Goal: Task Accomplishment & Management: Complete application form

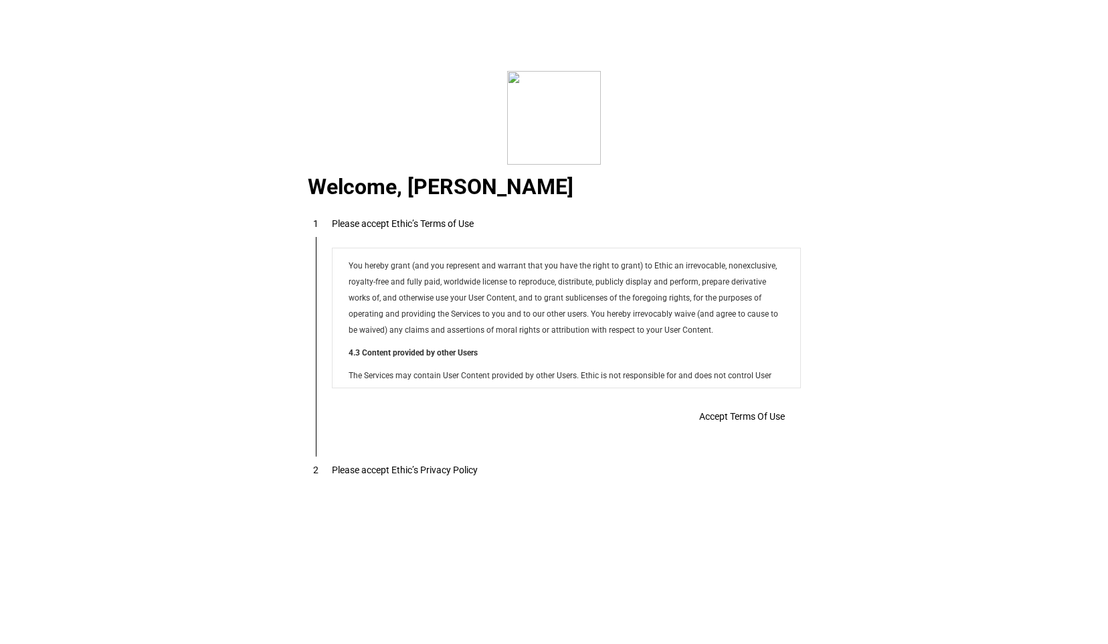
scroll to position [10836, 0]
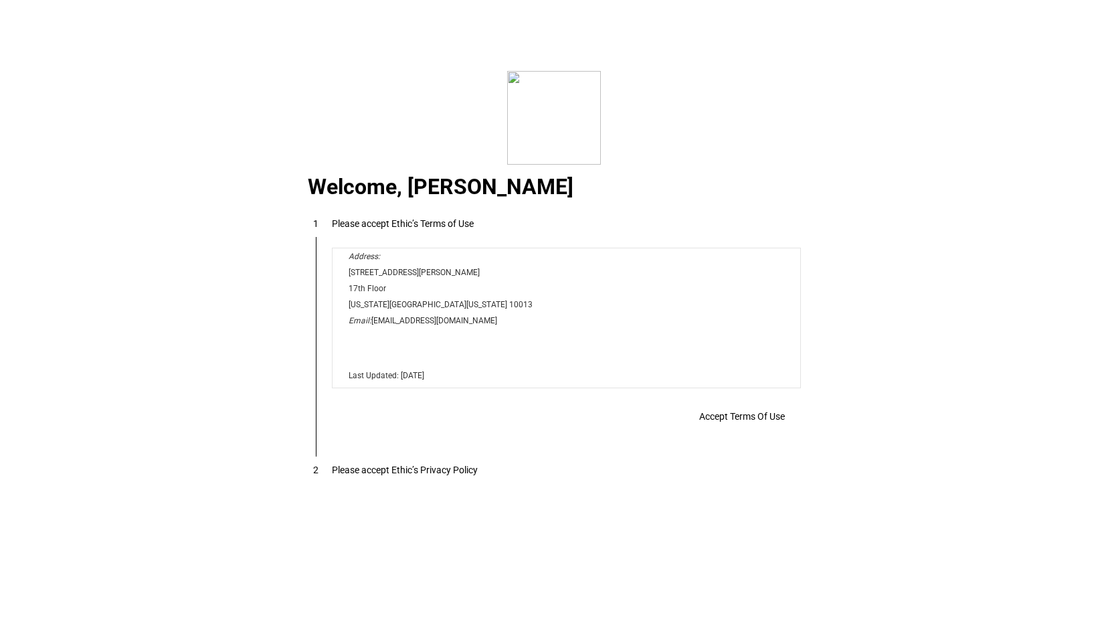
click at [744, 414] on span "Accept Terms Of Use" at bounding box center [742, 416] width 86 height 11
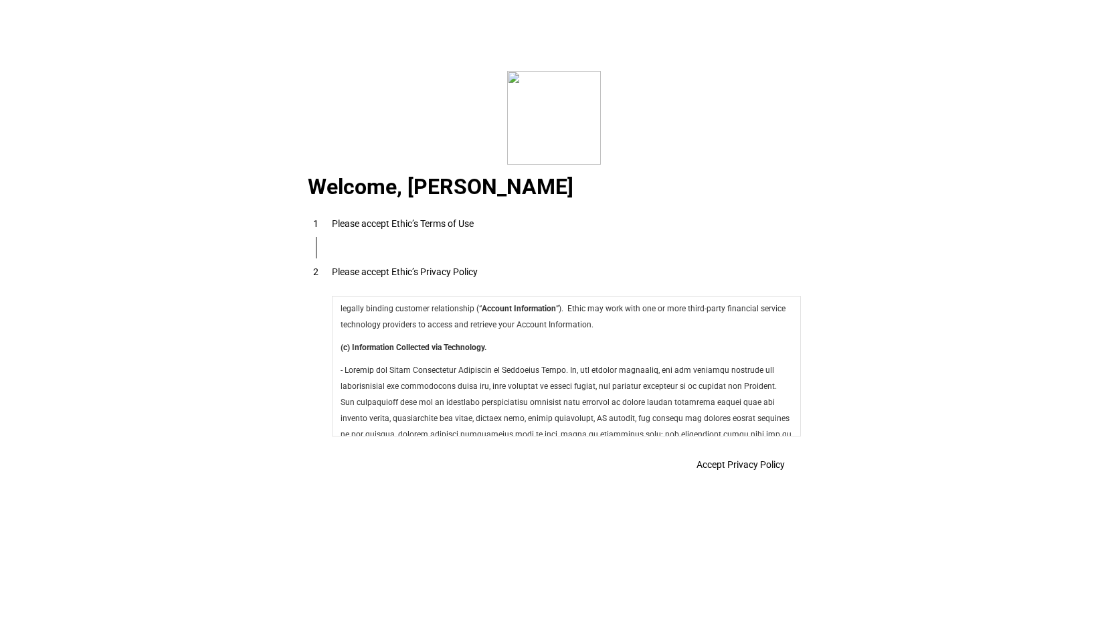
scroll to position [4763, 0]
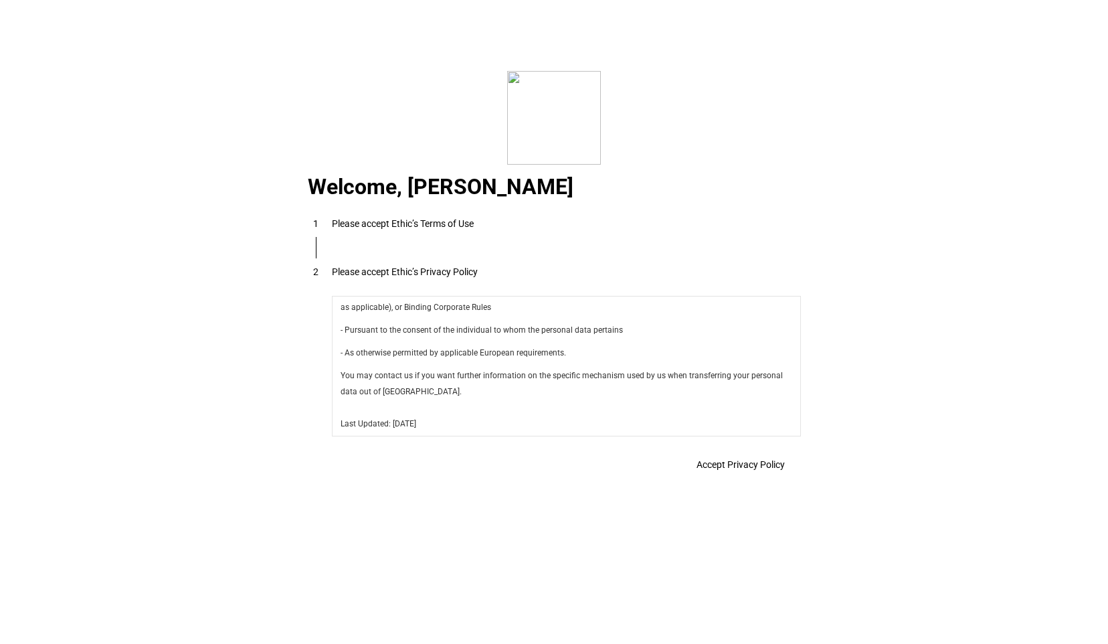
click at [753, 468] on span "Accept Privacy Policy" at bounding box center [741, 464] width 88 height 11
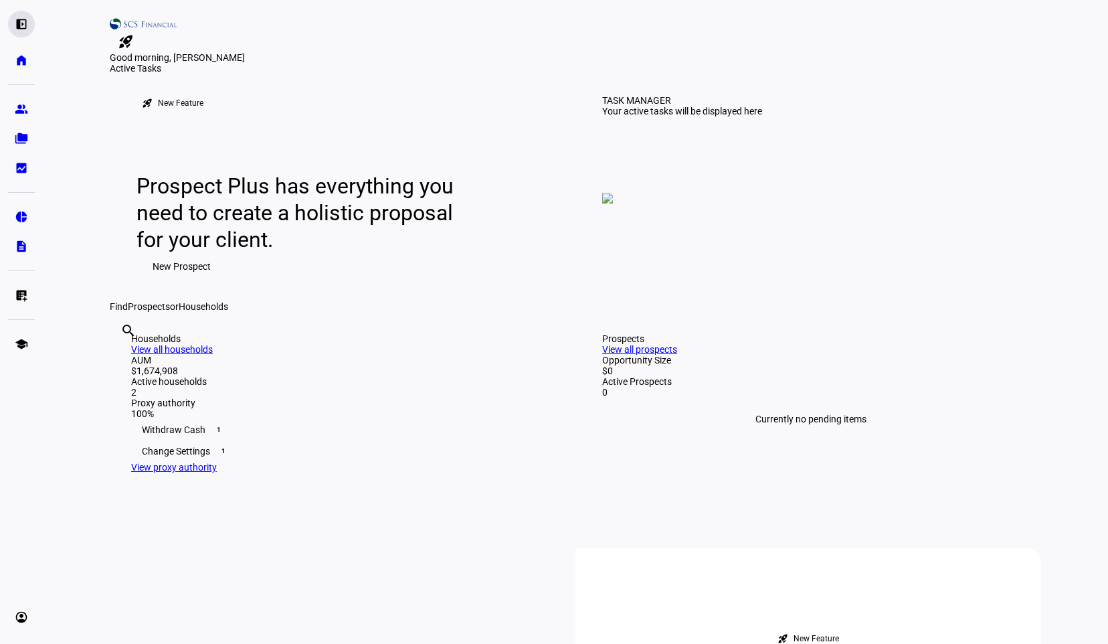
click at [13, 22] on div "left_panel_open" at bounding box center [21, 24] width 27 height 27
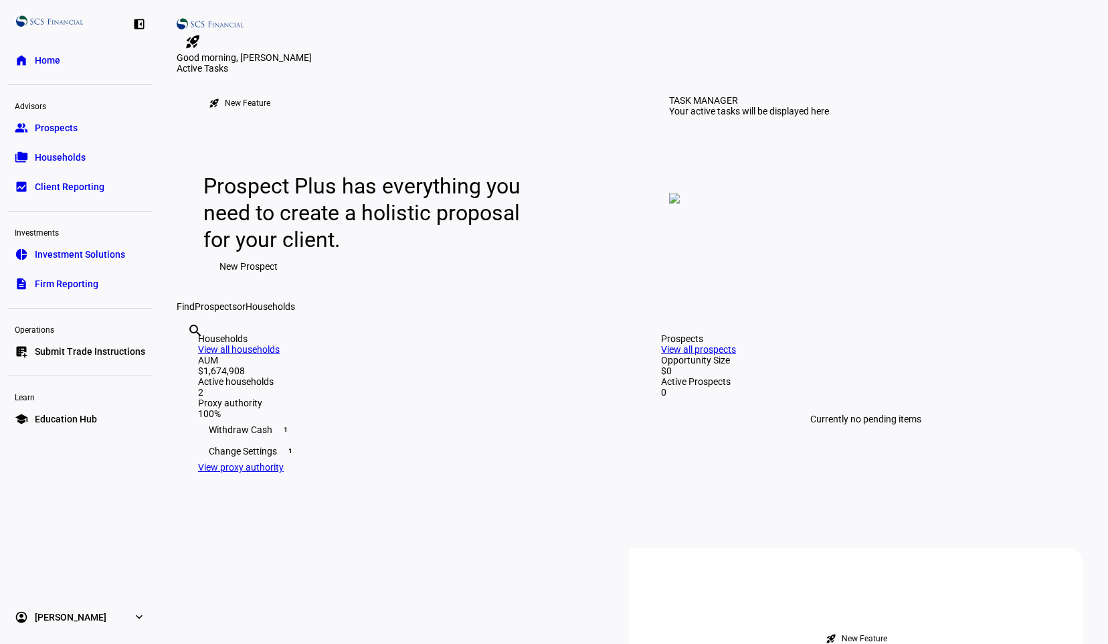
click at [70, 352] on span "Submit Trade Instructions" at bounding box center [90, 351] width 110 height 13
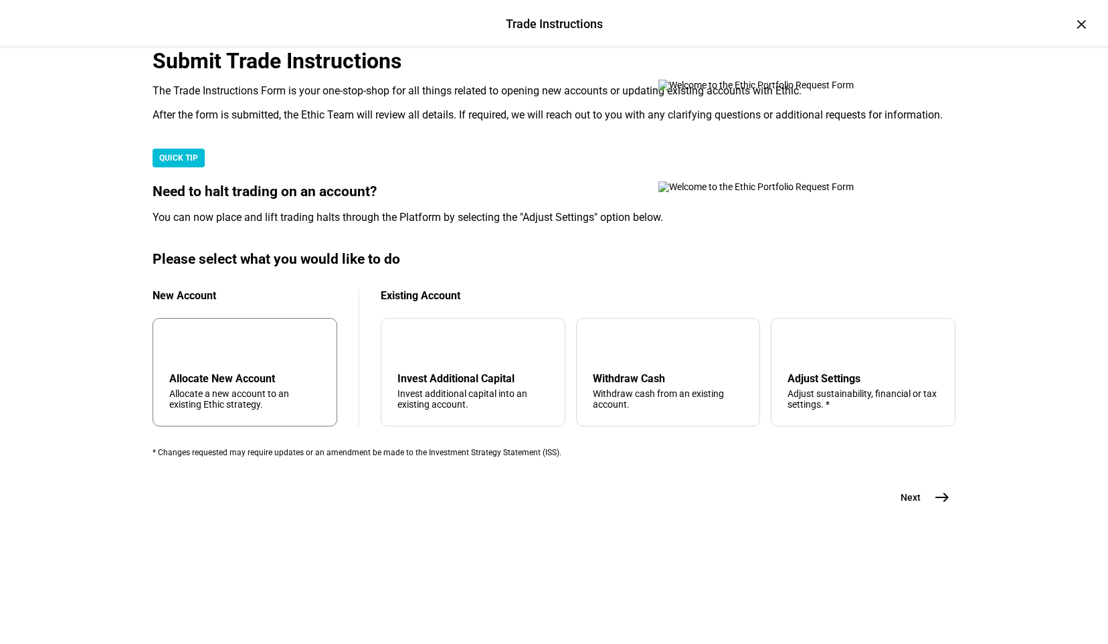
scroll to position [288, 0]
click at [228, 371] on div "add Allocate New Account Allocate a new account to an existing Ethic strategy." at bounding box center [245, 372] width 185 height 108
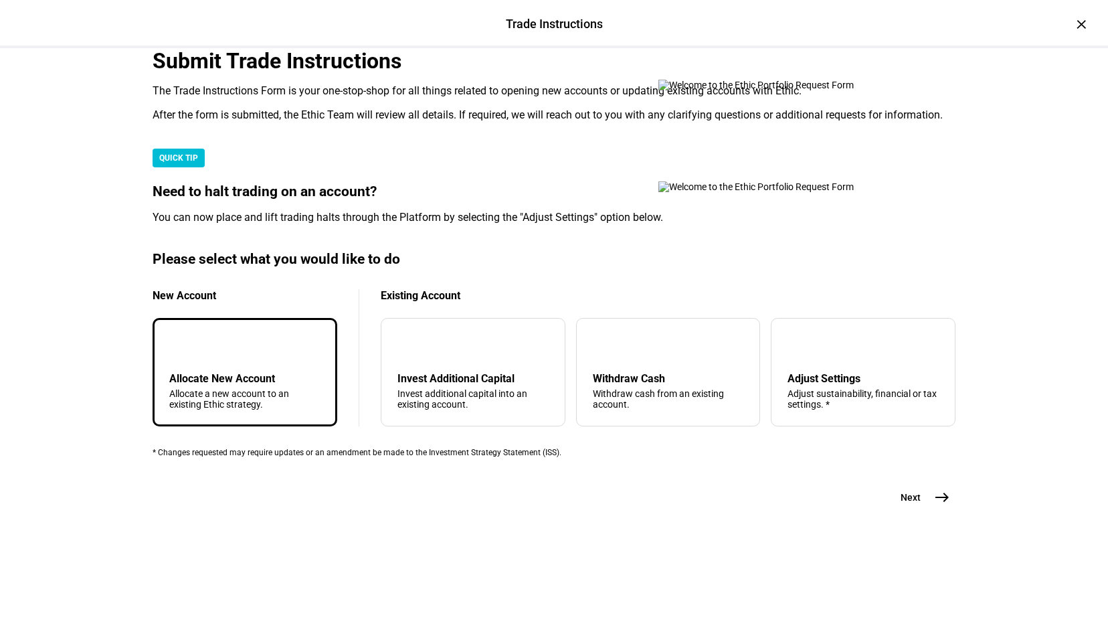
click at [188, 353] on mat-icon "add" at bounding box center [180, 345] width 16 height 16
click at [277, 410] on div "Allocate a new account to an existing Ethic strategy." at bounding box center [244, 398] width 151 height 21
click at [934, 505] on mat-icon "east" at bounding box center [942, 497] width 16 height 16
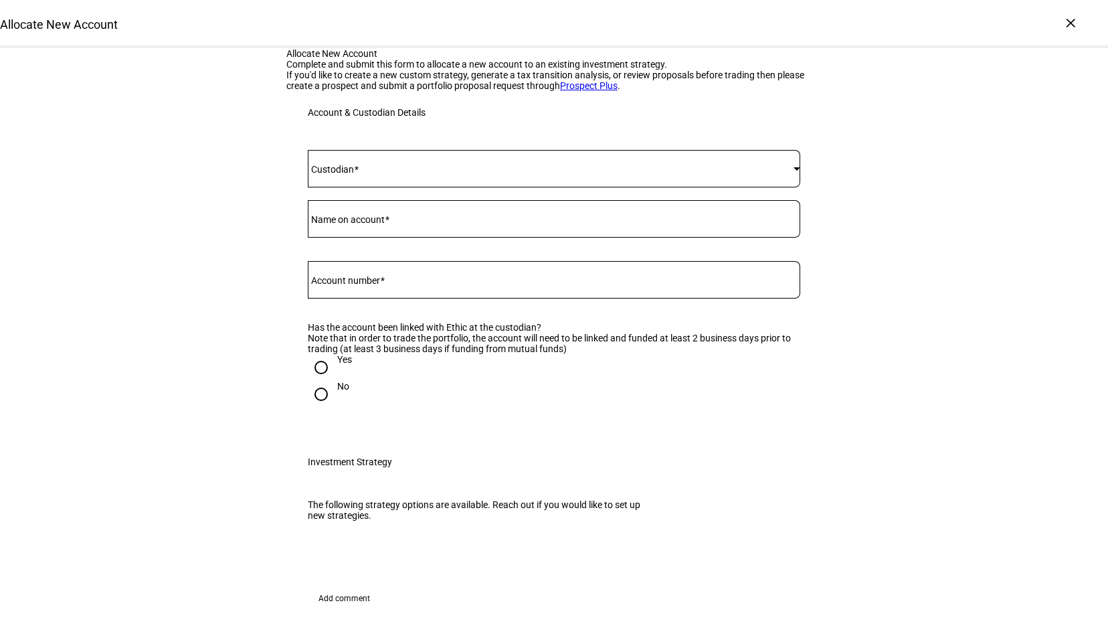
click at [434, 174] on span at bounding box center [551, 168] width 486 height 11
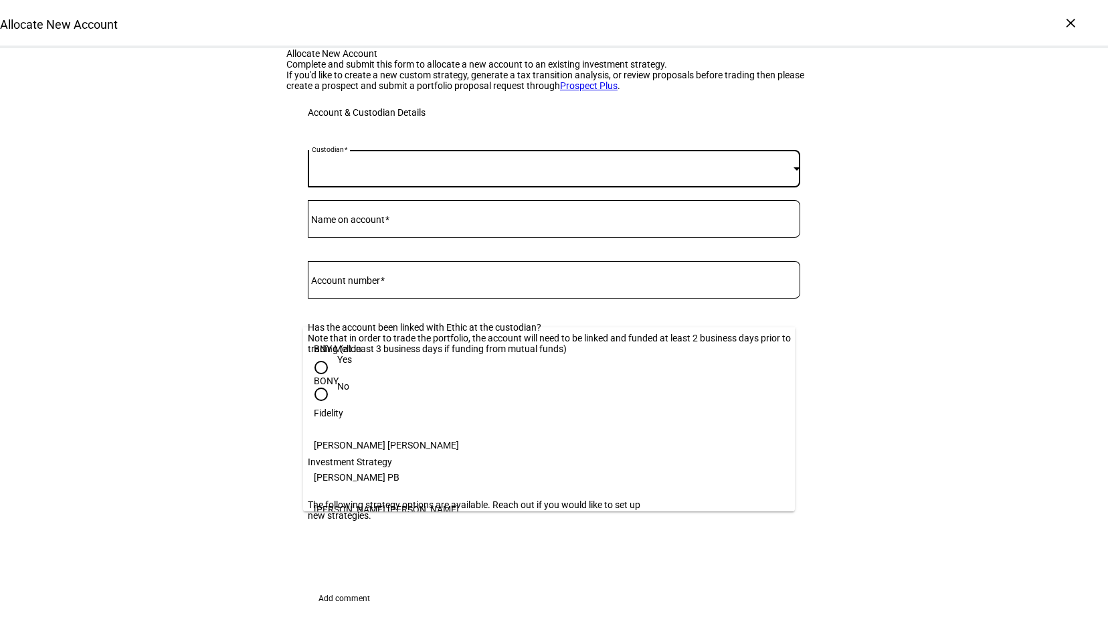
click at [989, 269] on div at bounding box center [554, 322] width 1108 height 644
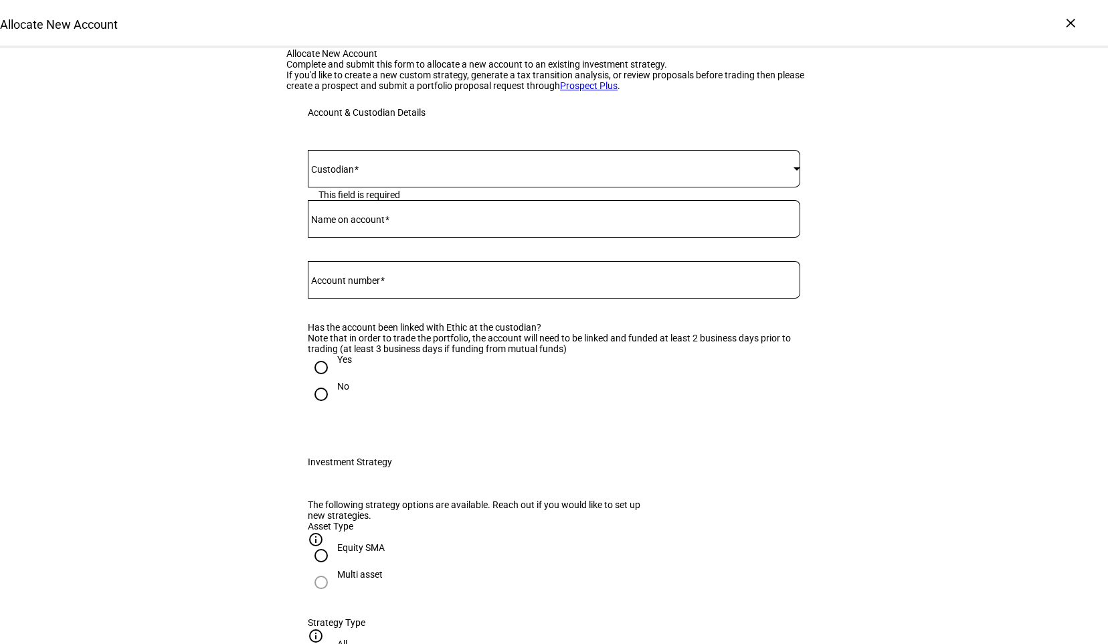
click at [418, 187] on div at bounding box center [554, 168] width 493 height 37
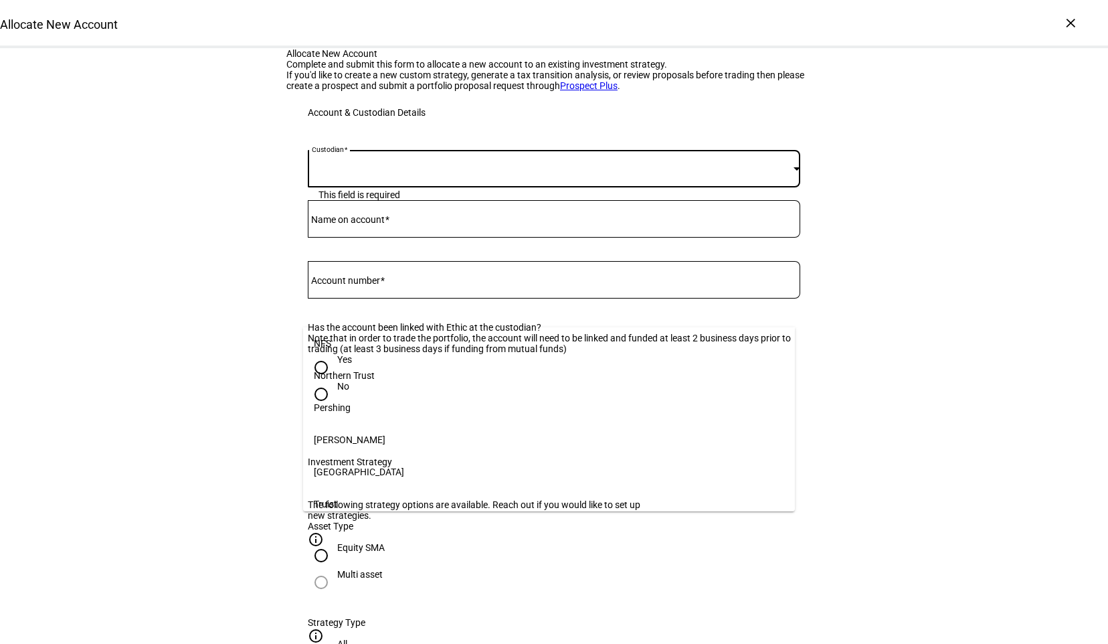
scroll to position [131, 0]
click at [406, 353] on mat-option "[PERSON_NAME] PB" at bounding box center [549, 346] width 492 height 32
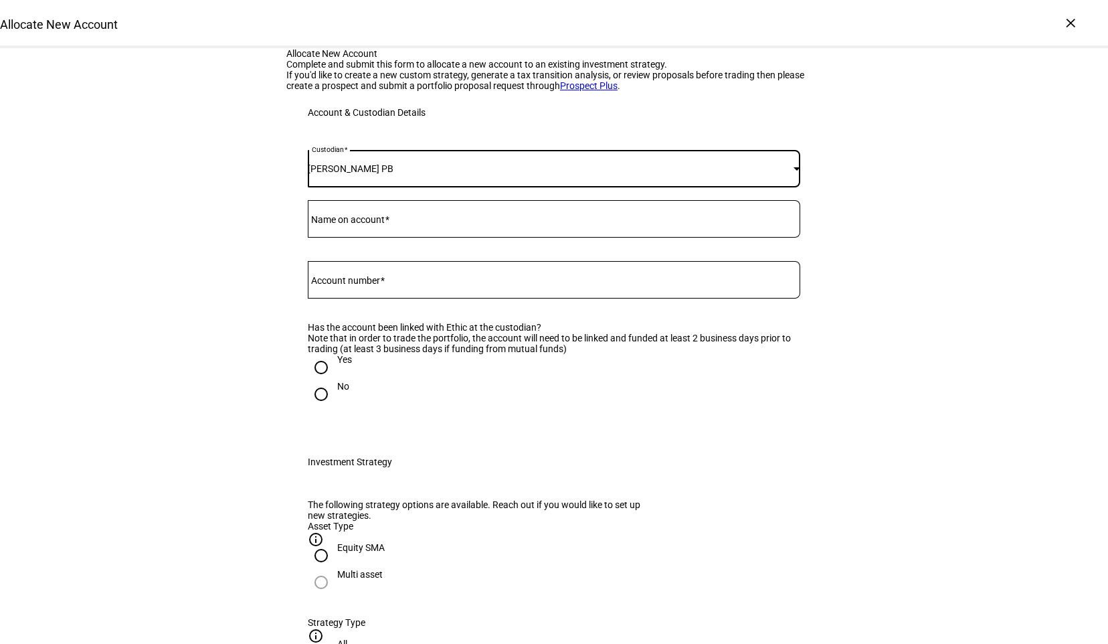
click at [407, 221] on input "Name on account" at bounding box center [554, 216] width 493 height 11
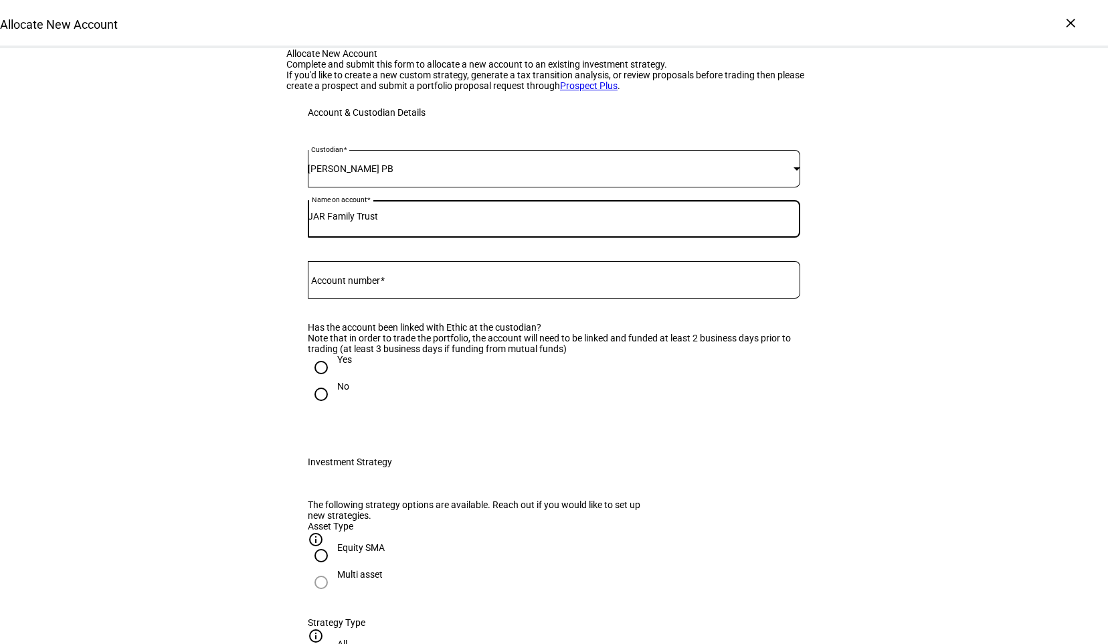
type input "JAR Family Trust"
click at [422, 282] on input "Account number" at bounding box center [554, 277] width 493 height 11
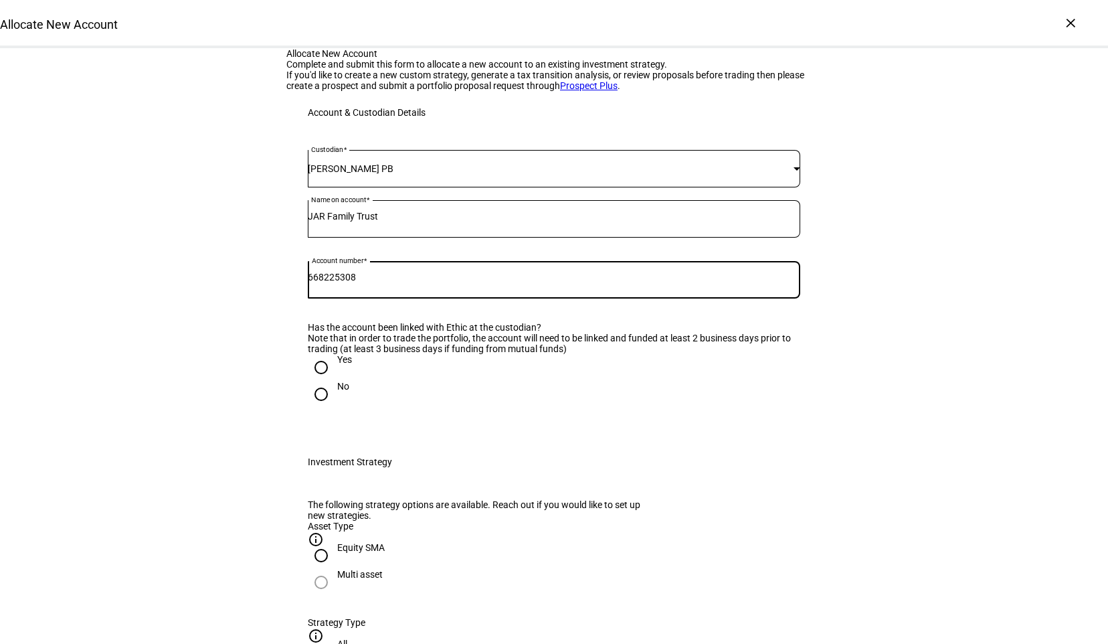
click at [447, 174] on div "[PERSON_NAME] PB" at bounding box center [551, 168] width 486 height 11
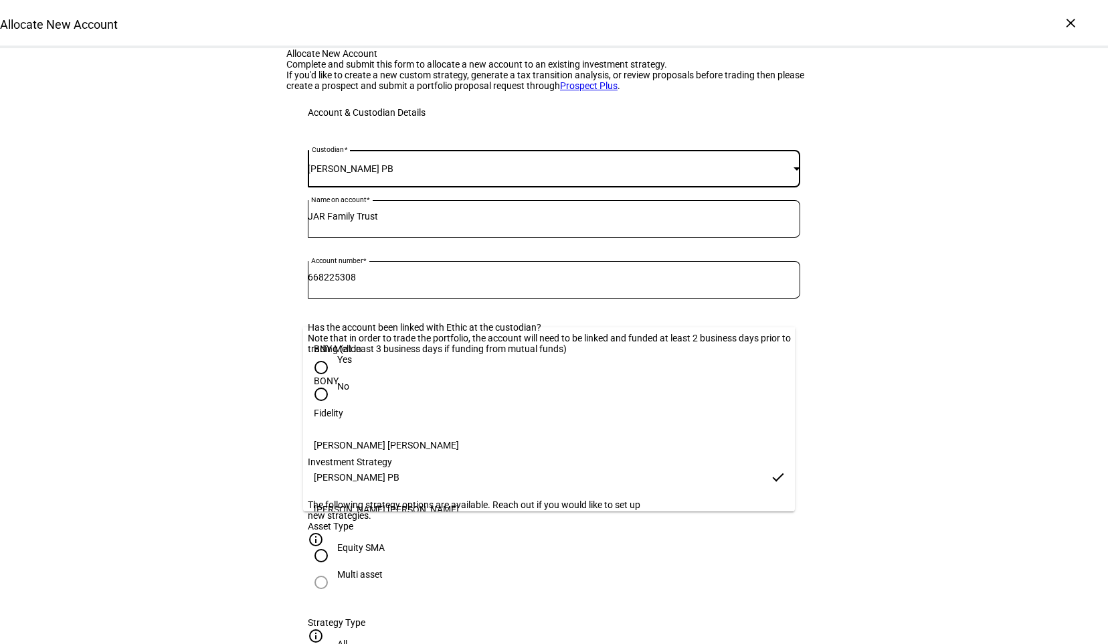
click at [448, 306] on div at bounding box center [554, 322] width 1108 height 644
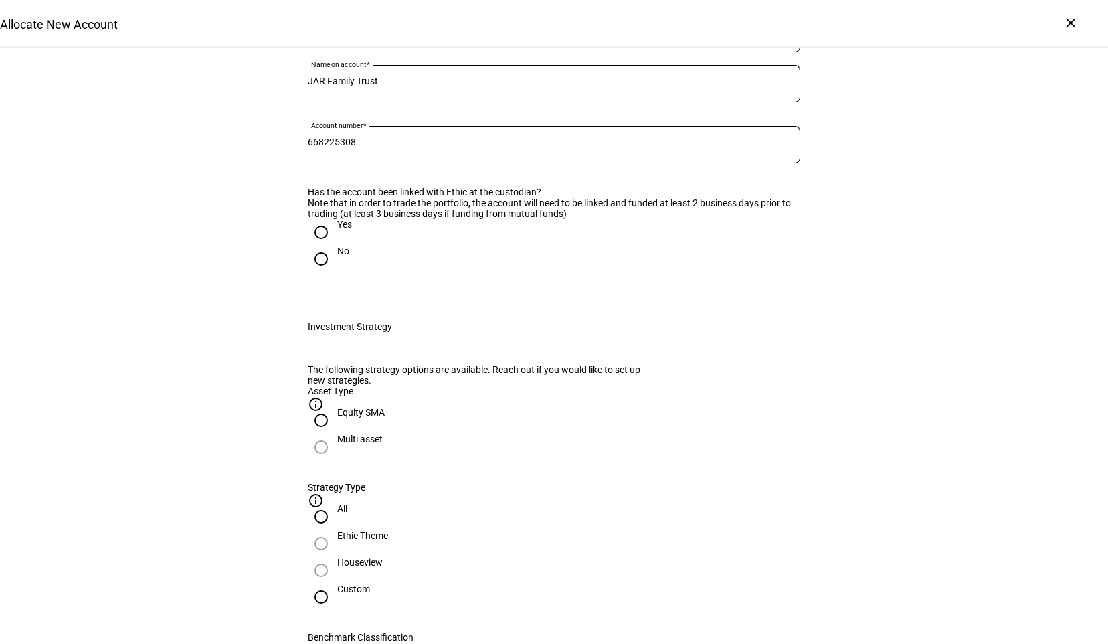
scroll to position [67, 0]
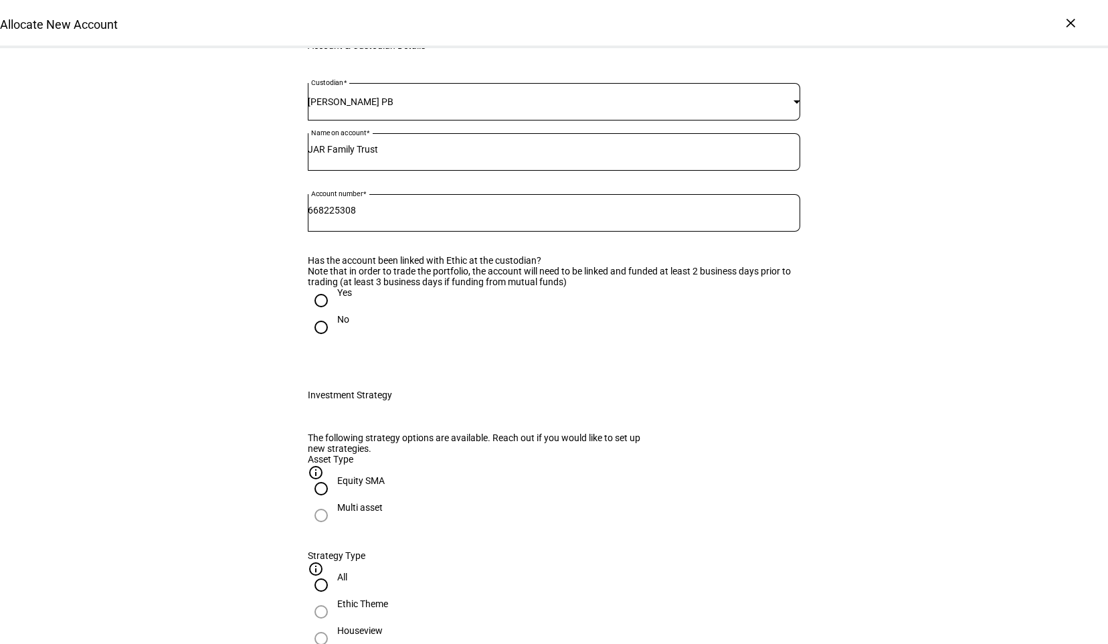
click at [462, 107] on div "[PERSON_NAME] PB" at bounding box center [551, 101] width 486 height 11
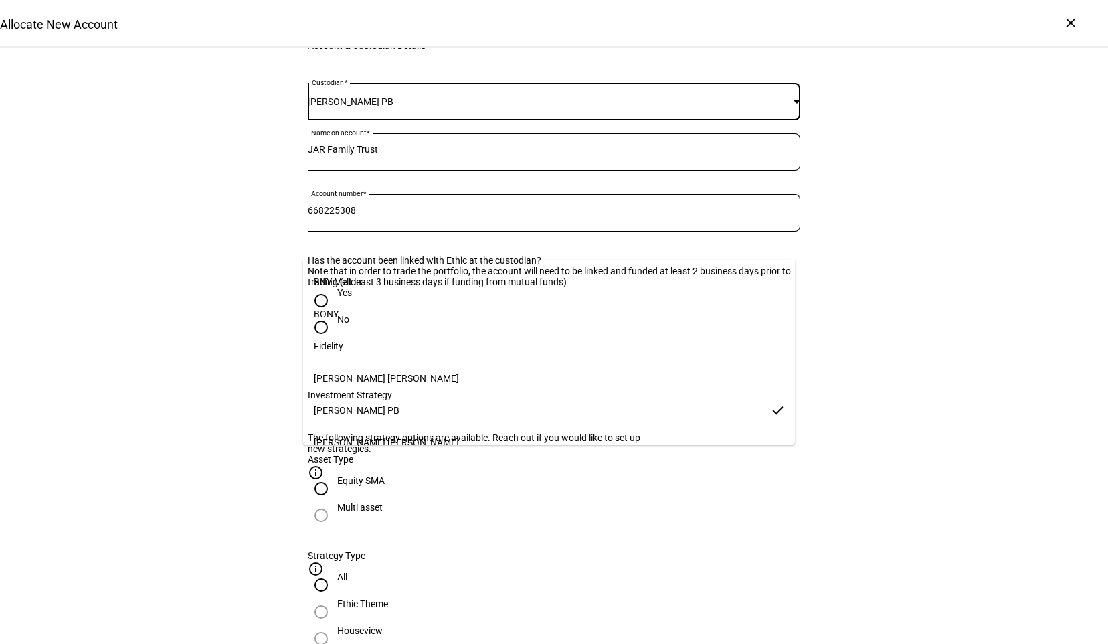
click at [419, 341] on mat-option "Fidelity" at bounding box center [549, 346] width 492 height 32
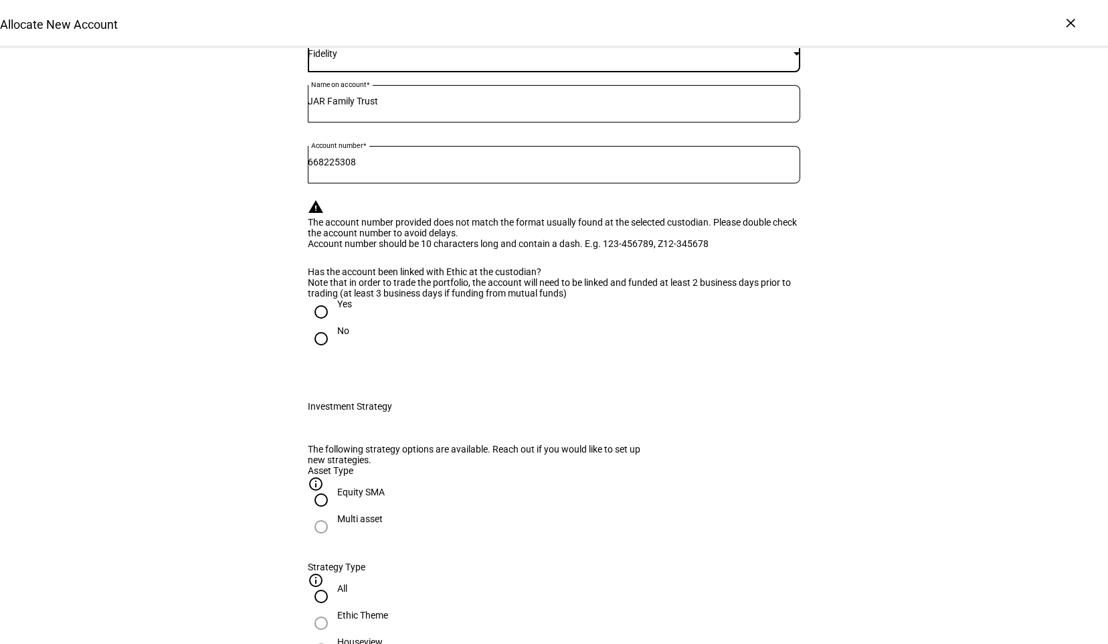
scroll to position [134, 0]
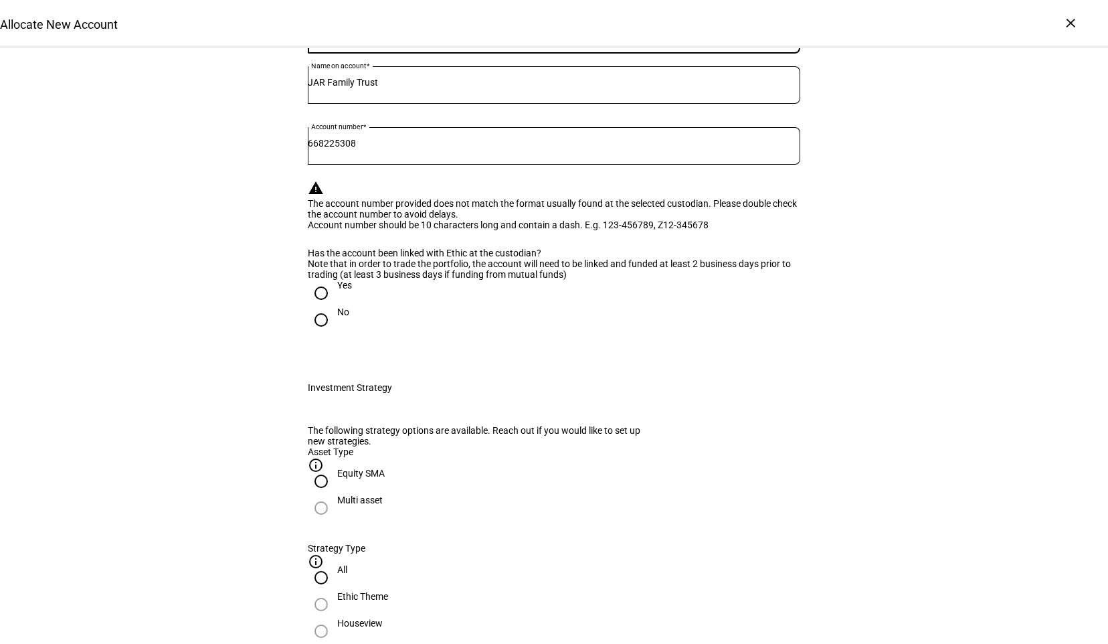
click at [506, 149] on input "668225308" at bounding box center [554, 143] width 493 height 11
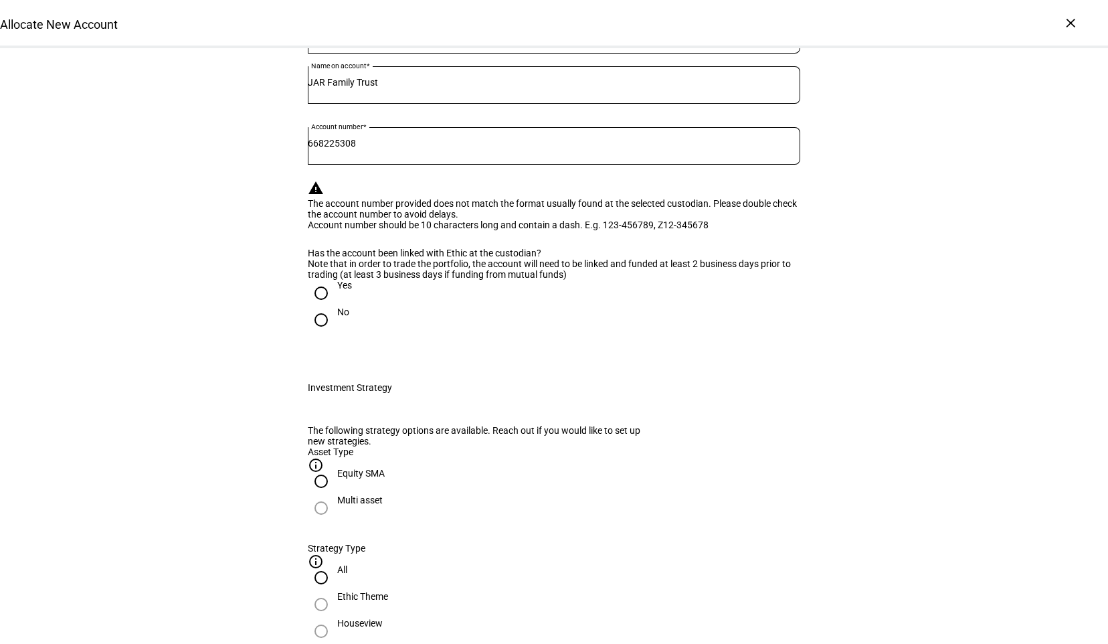
click at [390, 149] on input "668225308" at bounding box center [554, 143] width 493 height 11
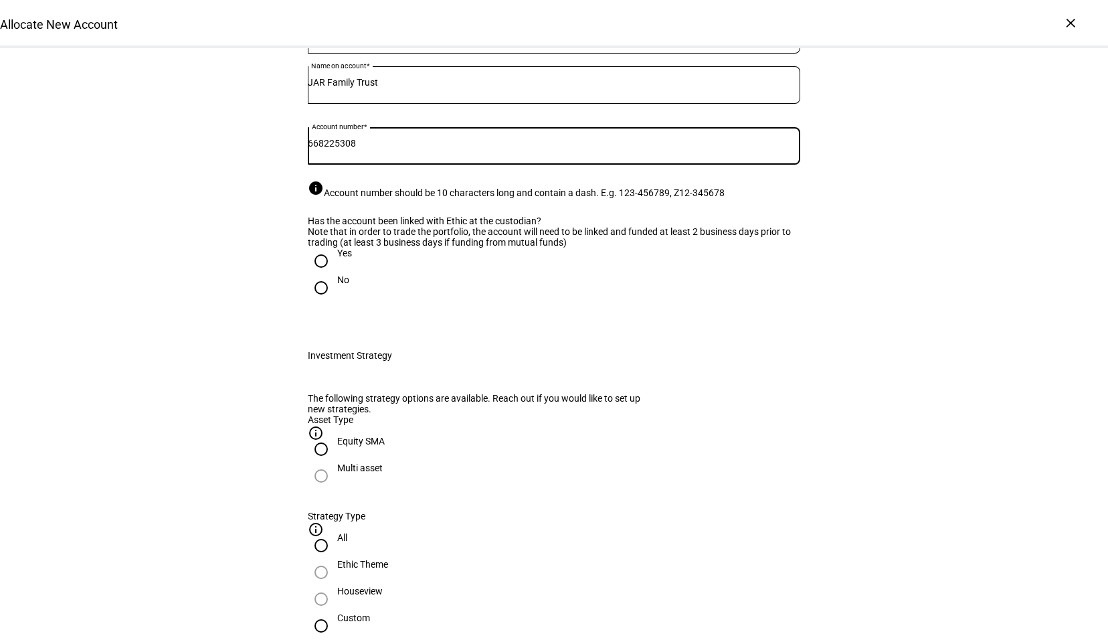
click at [338, 149] on input "668225308" at bounding box center [554, 143] width 493 height 11
click at [328, 149] on input "668225308" at bounding box center [554, 143] width 493 height 11
type input "668-225308"
click at [363, 248] on div "Note that in order to trade the portfolio, the account will need to be linked a…" at bounding box center [554, 236] width 493 height 21
click at [665, 226] on div "Has the account been linked with Ethic at the custodian?" at bounding box center [554, 220] width 493 height 11
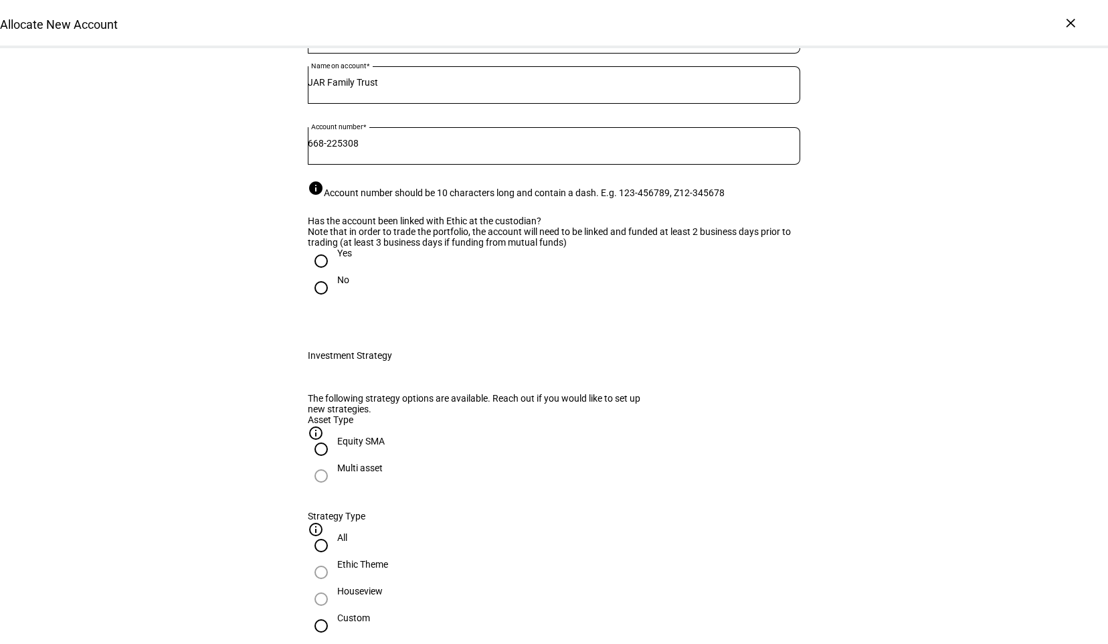
click at [316, 274] on input "Yes" at bounding box center [321, 261] width 27 height 27
radio input "true"
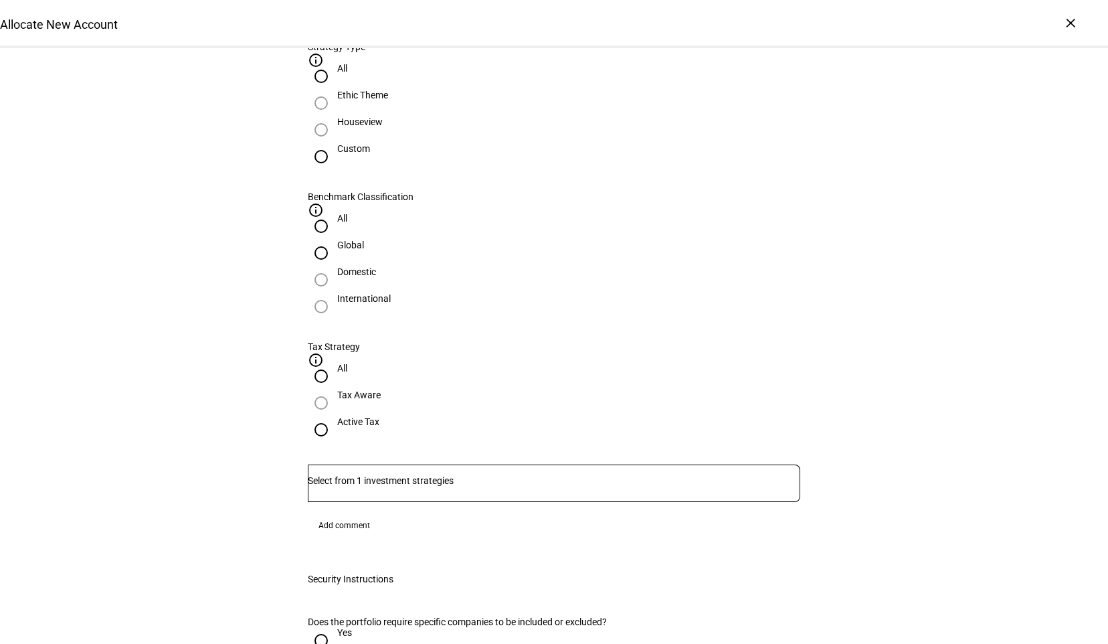
scroll to position [602, 0]
click at [335, 171] on input "Custom" at bounding box center [321, 157] width 27 height 27
radio input "true"
click at [453, 465] on div at bounding box center [554, 483] width 493 height 37
click at [464, 369] on span "[PERSON_NAME] Impact Strategy - Active Tax - High TE - ACWI" at bounding box center [464, 360] width 301 height 28
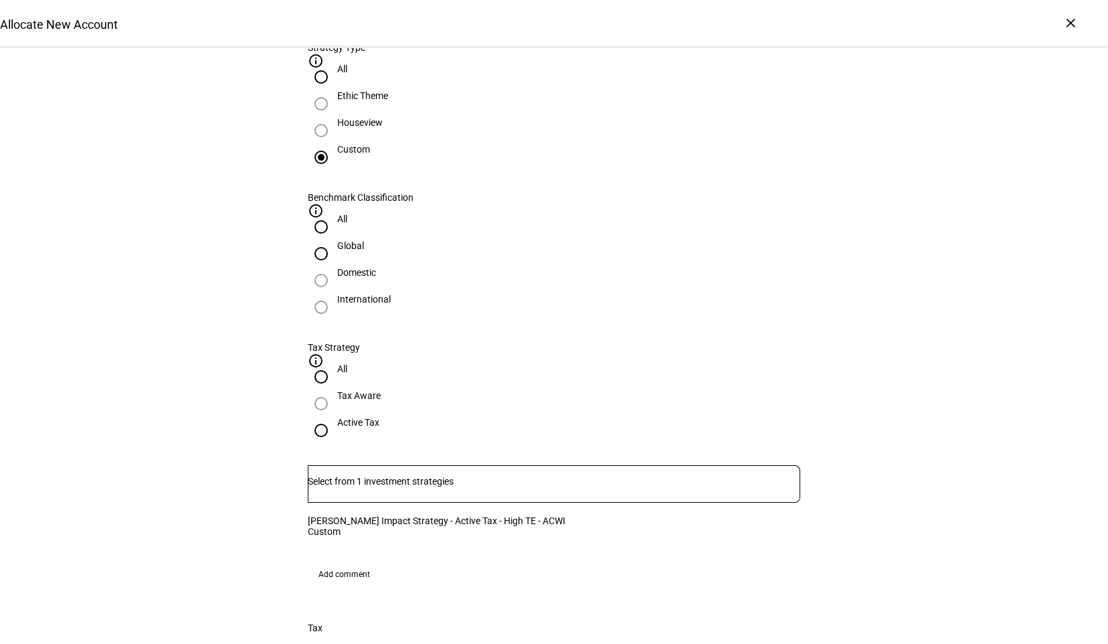
click at [335, 90] on input "All" at bounding box center [321, 77] width 27 height 27
radio input "true"
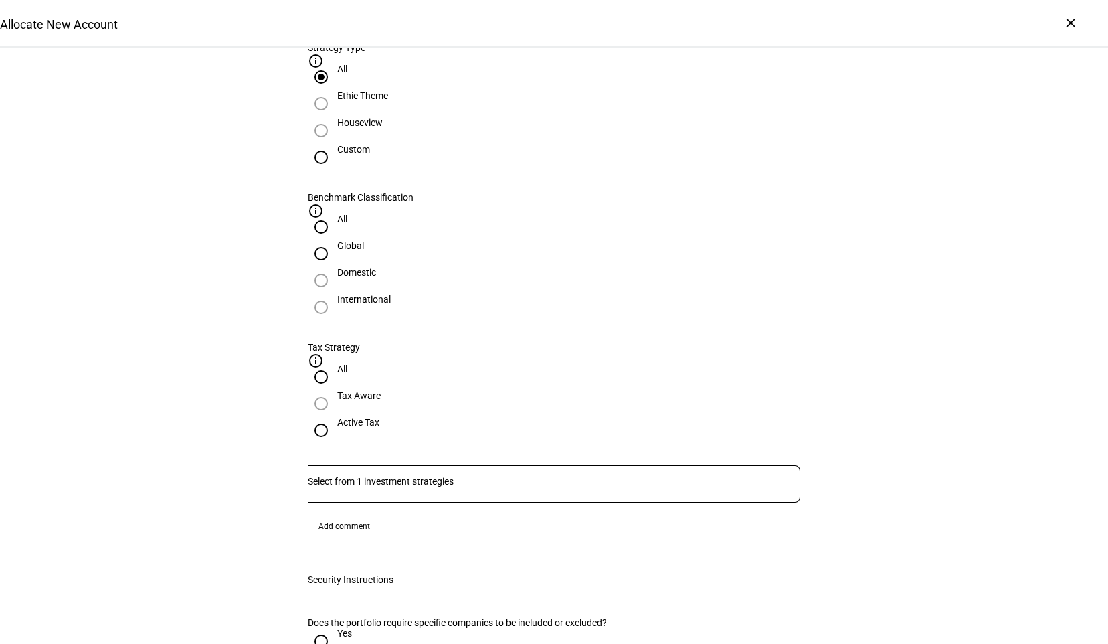
drag, startPoint x: 442, startPoint y: 267, endPoint x: 447, endPoint y: 288, distance: 21.3
click at [335, 171] on input "Custom" at bounding box center [321, 157] width 27 height 27
radio input "true"
click at [462, 476] on input "Number" at bounding box center [554, 481] width 493 height 11
click at [466, 365] on span "[PERSON_NAME] Impact Strategy - Active Tax - High TE - ACWI" at bounding box center [464, 360] width 301 height 16
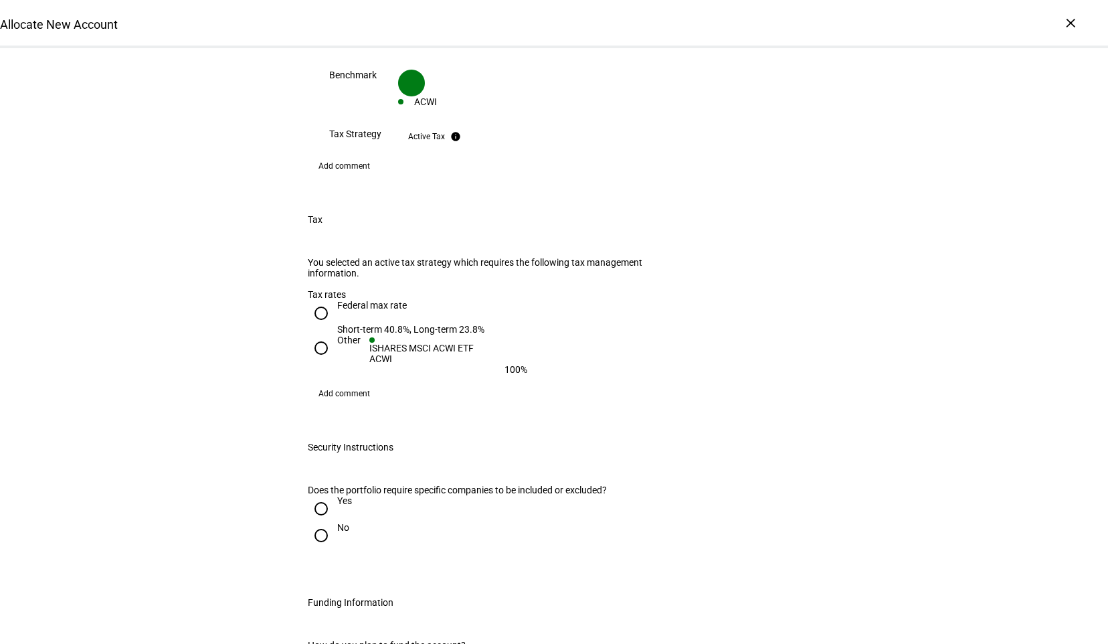
scroll to position [1151, 0]
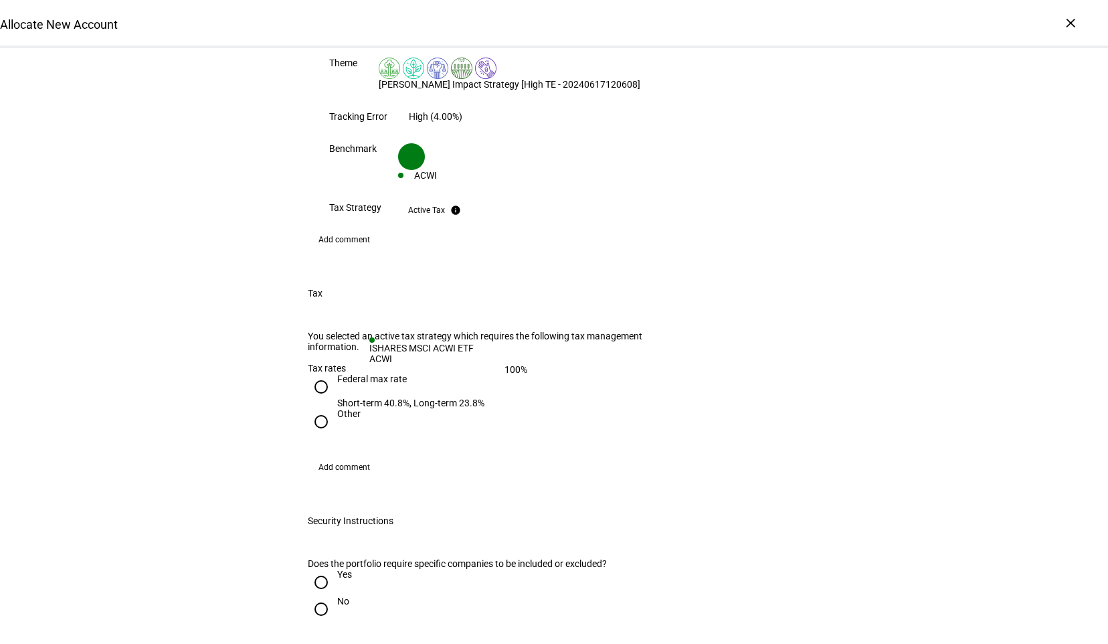
click at [849, 302] on div "Allocate New Account Complete and submit this form to allocate a new account to…" at bounding box center [554, 79] width 1108 height 2364
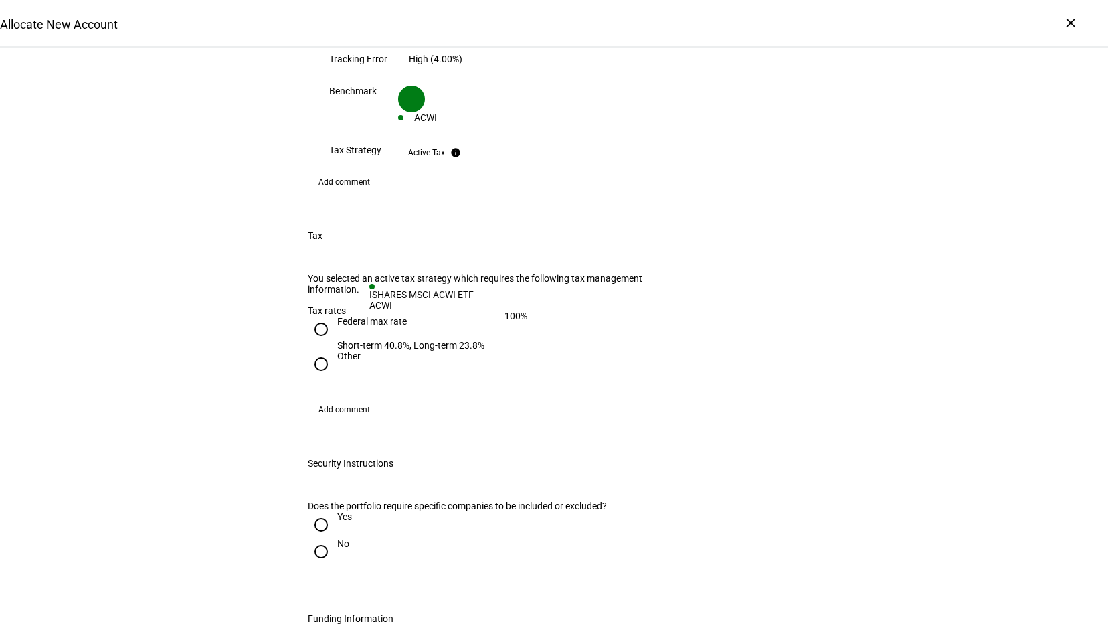
scroll to position [1205, 0]
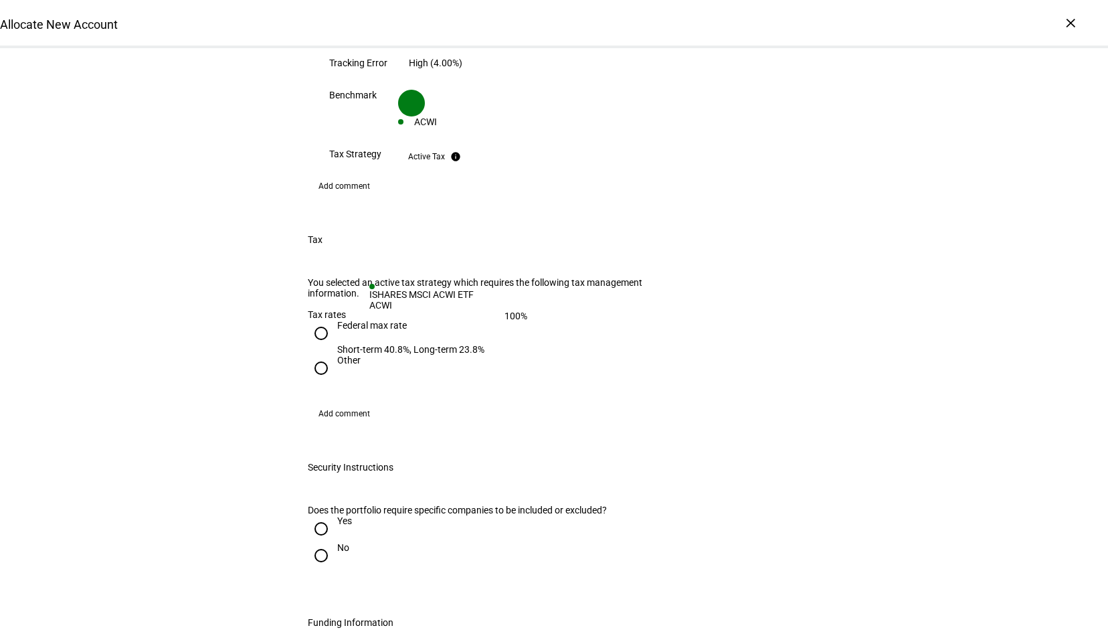
click at [1010, 234] on div "Allocate New Account Complete and submit this form to allocate a new account to…" at bounding box center [554, 26] width 1108 height 2364
click at [317, 355] on input "Other" at bounding box center [321, 368] width 27 height 27
radio input "true"
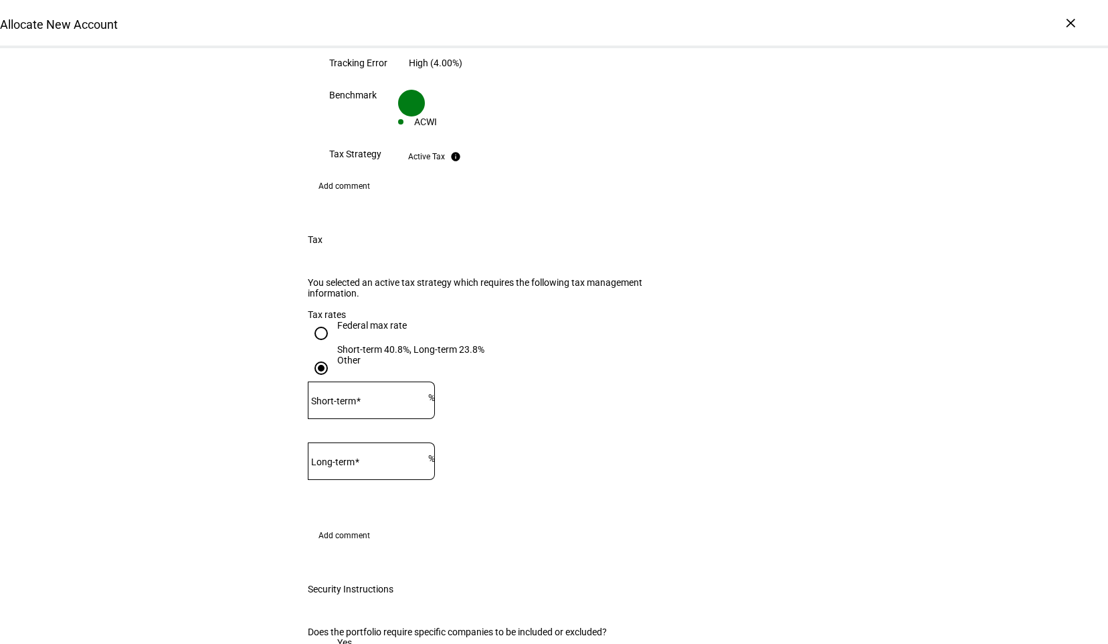
click at [317, 320] on input "Federal max rate Short-term 40.8%, Long-term 23.8%" at bounding box center [321, 333] width 27 height 27
radio input "true"
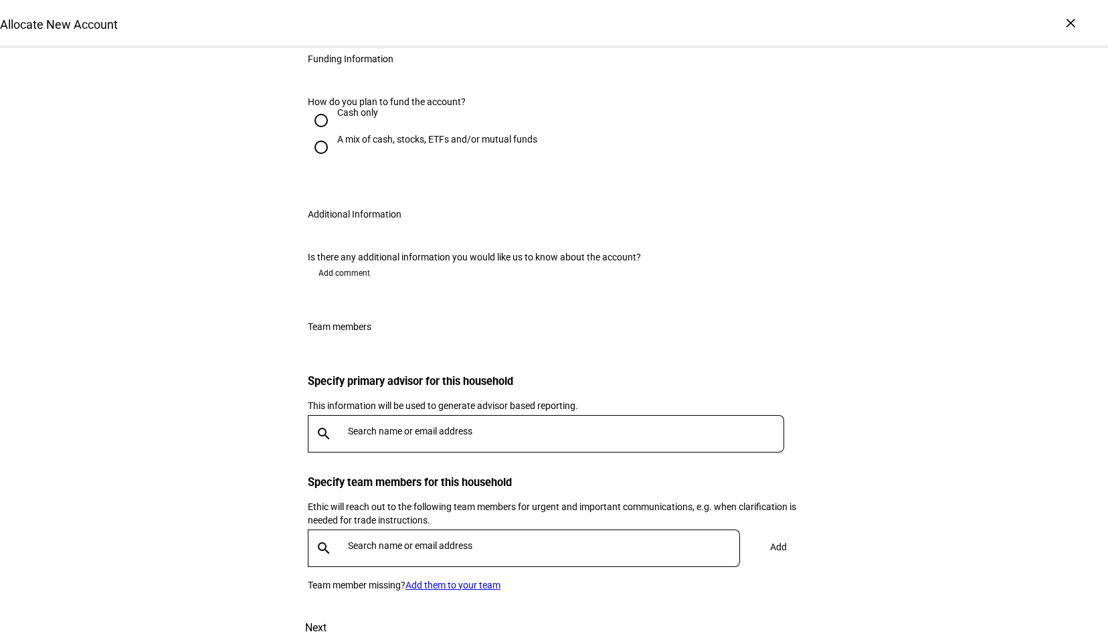
scroll to position [1887, 0]
click at [400, 426] on input "text" at bounding box center [569, 431] width 442 height 11
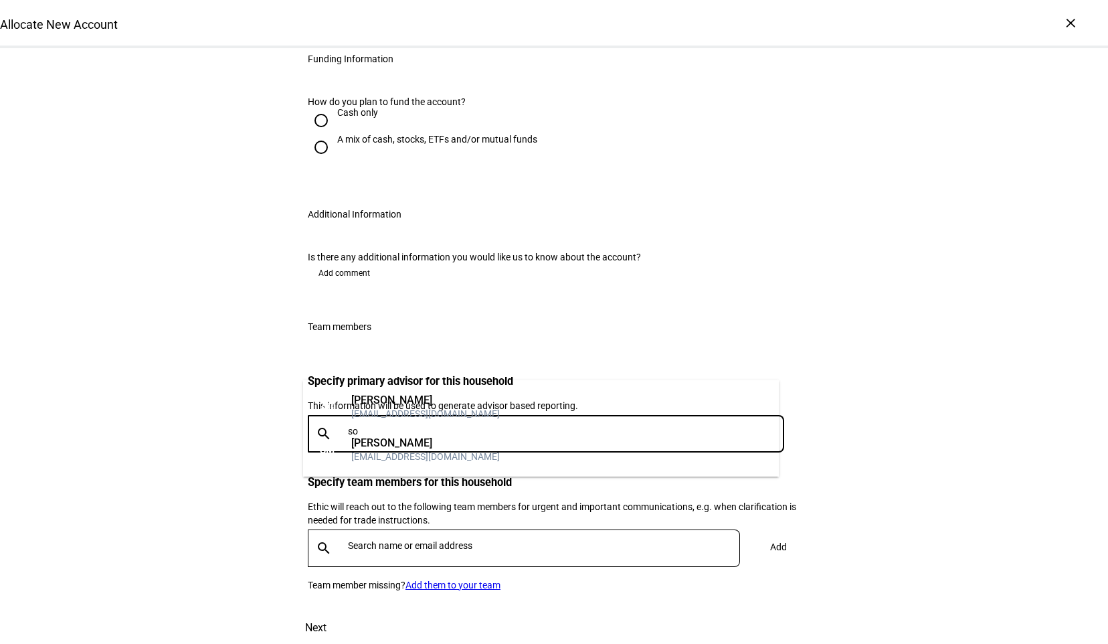
type input "so"
click at [412, 420] on div "[EMAIL_ADDRESS][DOMAIN_NAME]" at bounding box center [425, 413] width 149 height 13
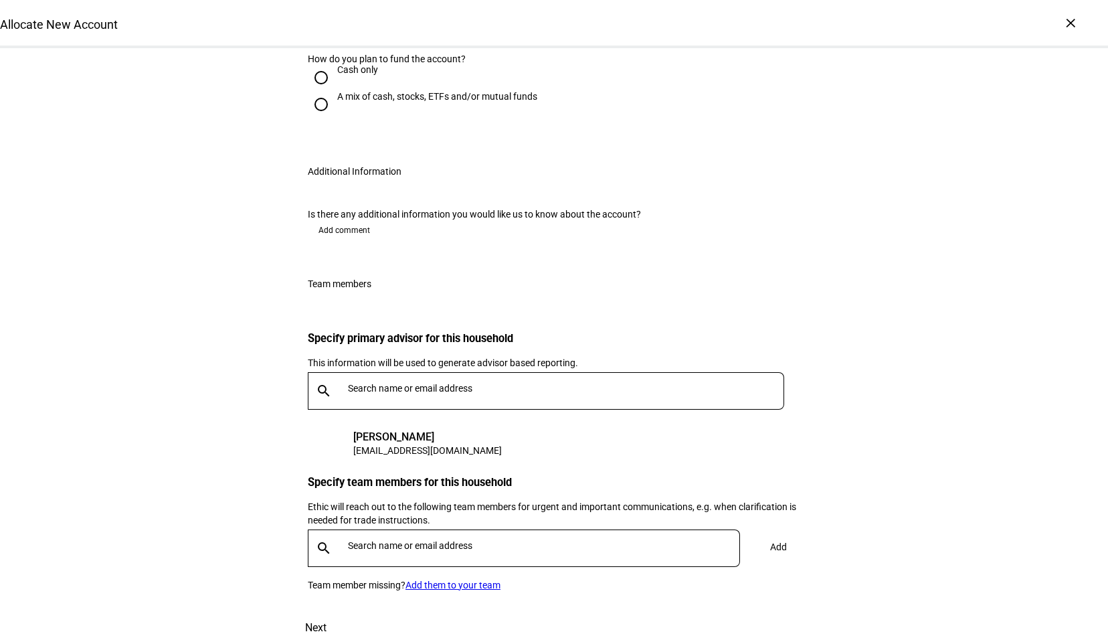
click at [484, 540] on input "text" at bounding box center [546, 545] width 397 height 11
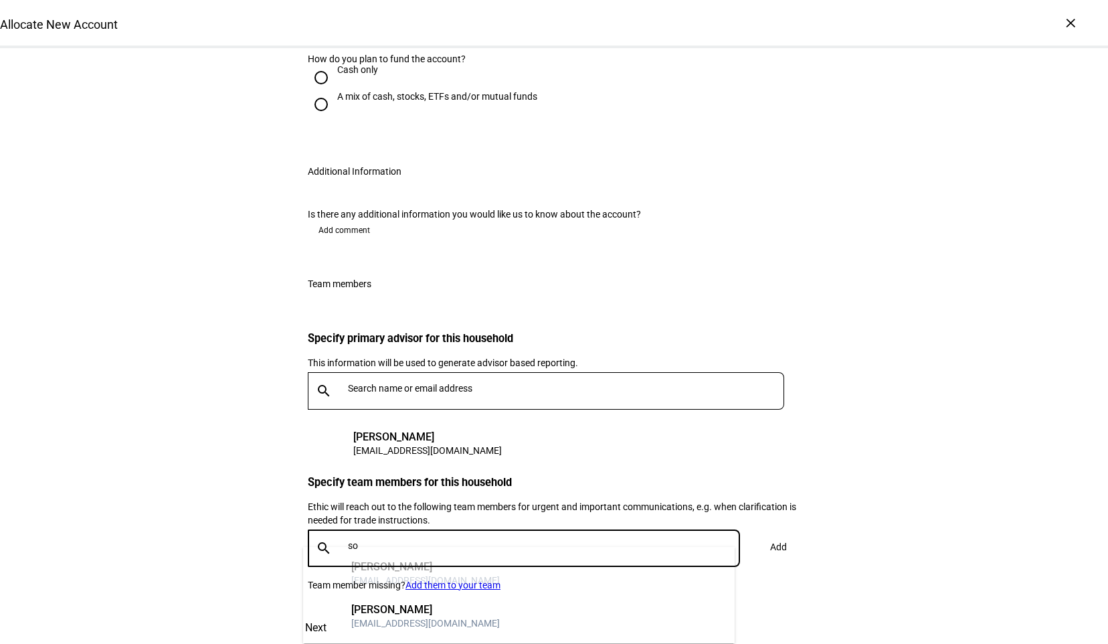
type input "so"
click at [536, 610] on mat-option "SM [PERSON_NAME] [EMAIL_ADDRESS][DOMAIN_NAME]" at bounding box center [519, 616] width 432 height 43
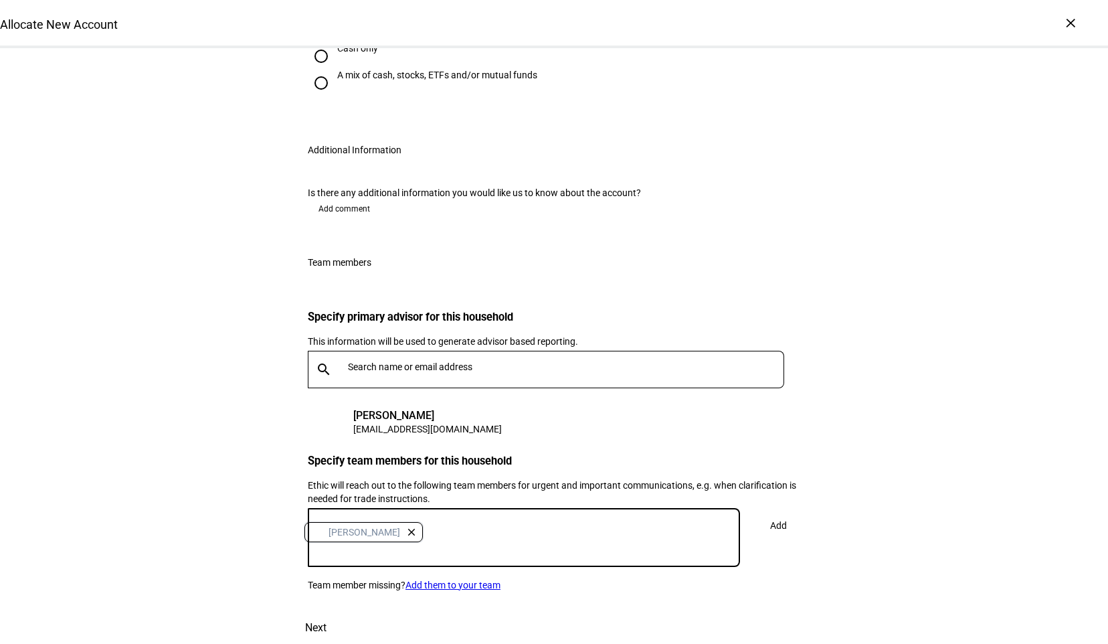
scroll to position [1957, 0]
drag, startPoint x: 783, startPoint y: 452, endPoint x: 778, endPoint y: 445, distance: 8.7
click at [782, 509] on span at bounding box center [778, 525] width 44 height 32
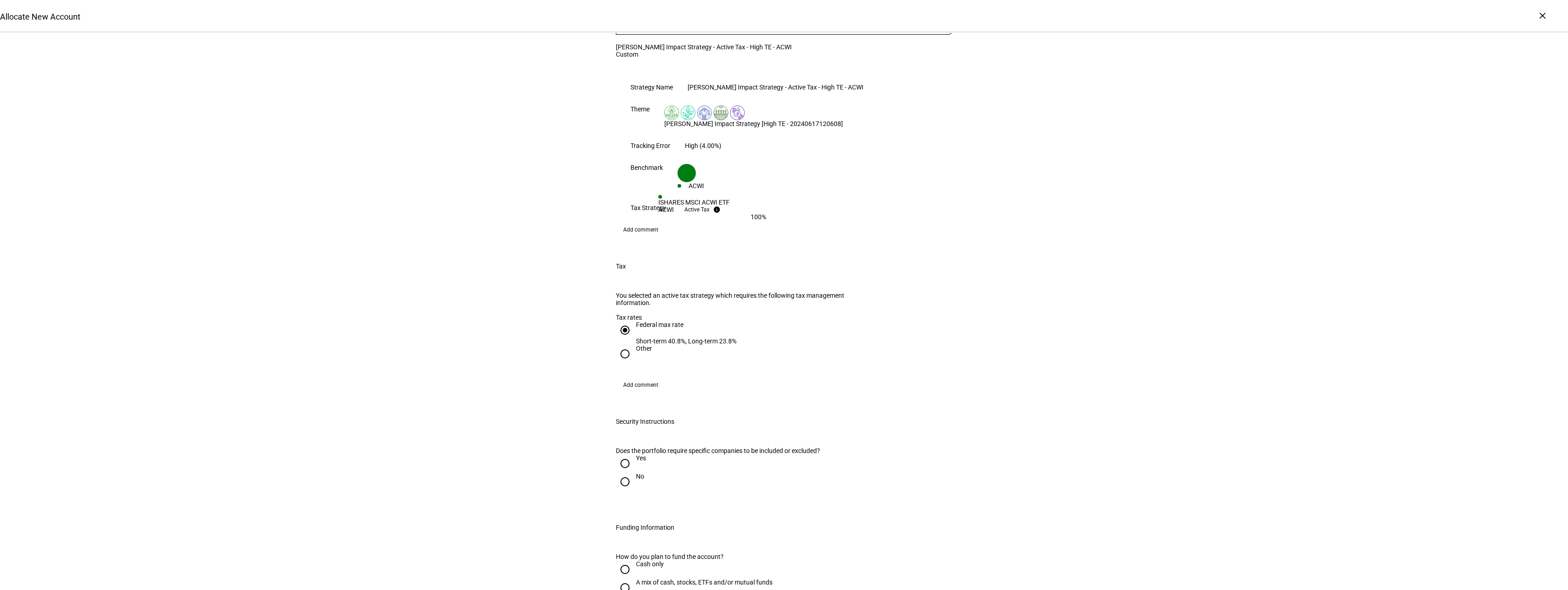
scroll to position [731, 0]
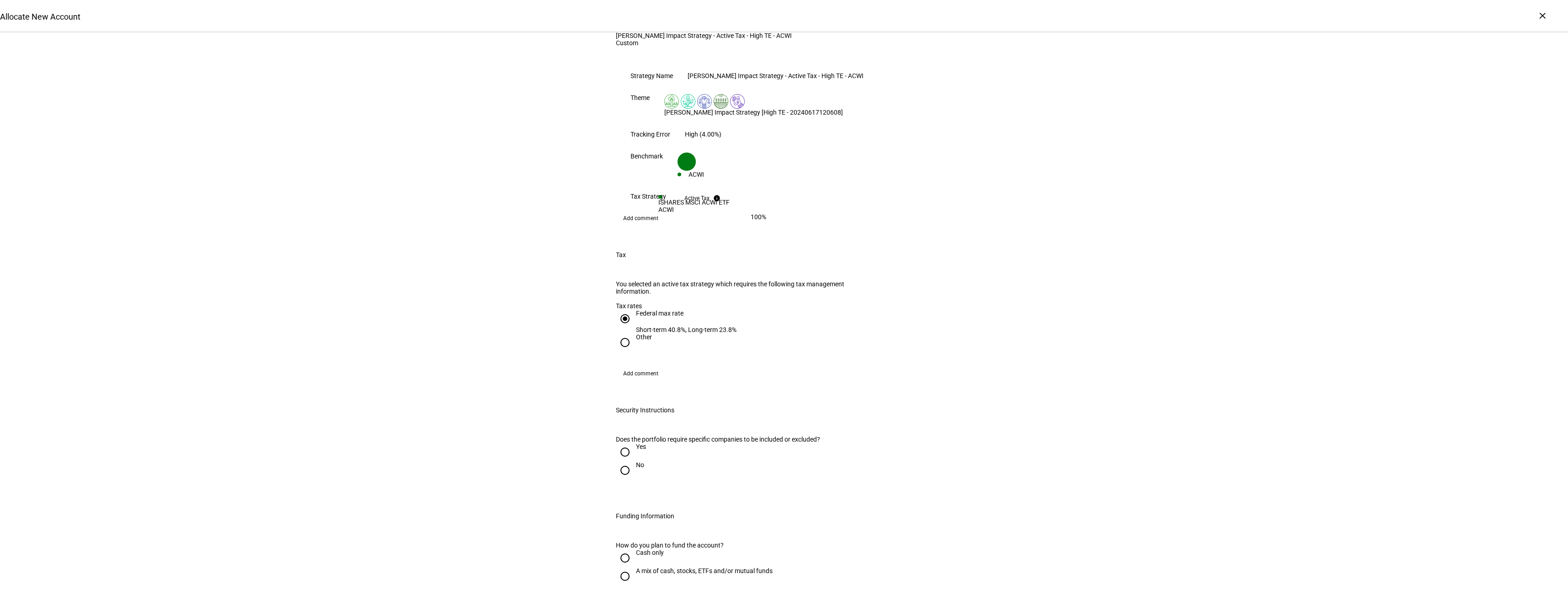
click at [637, 439] on div "Yes" at bounding box center [640, 446] width 10 height 8
click at [634, 439] on input "Yes" at bounding box center [625, 452] width 18 height 18
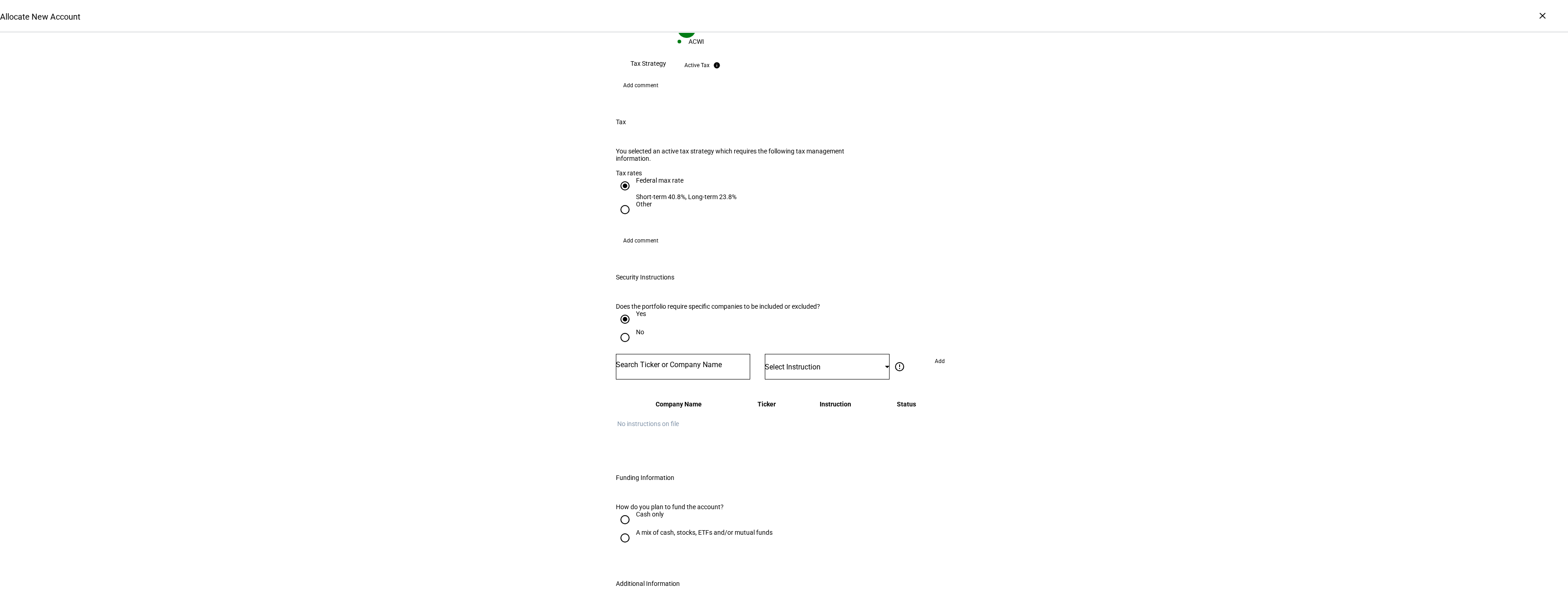
scroll to position [867, 0]
click at [631, 322] on div at bounding box center [625, 333] width 22 height 22
radio input "false"
radio input "true"
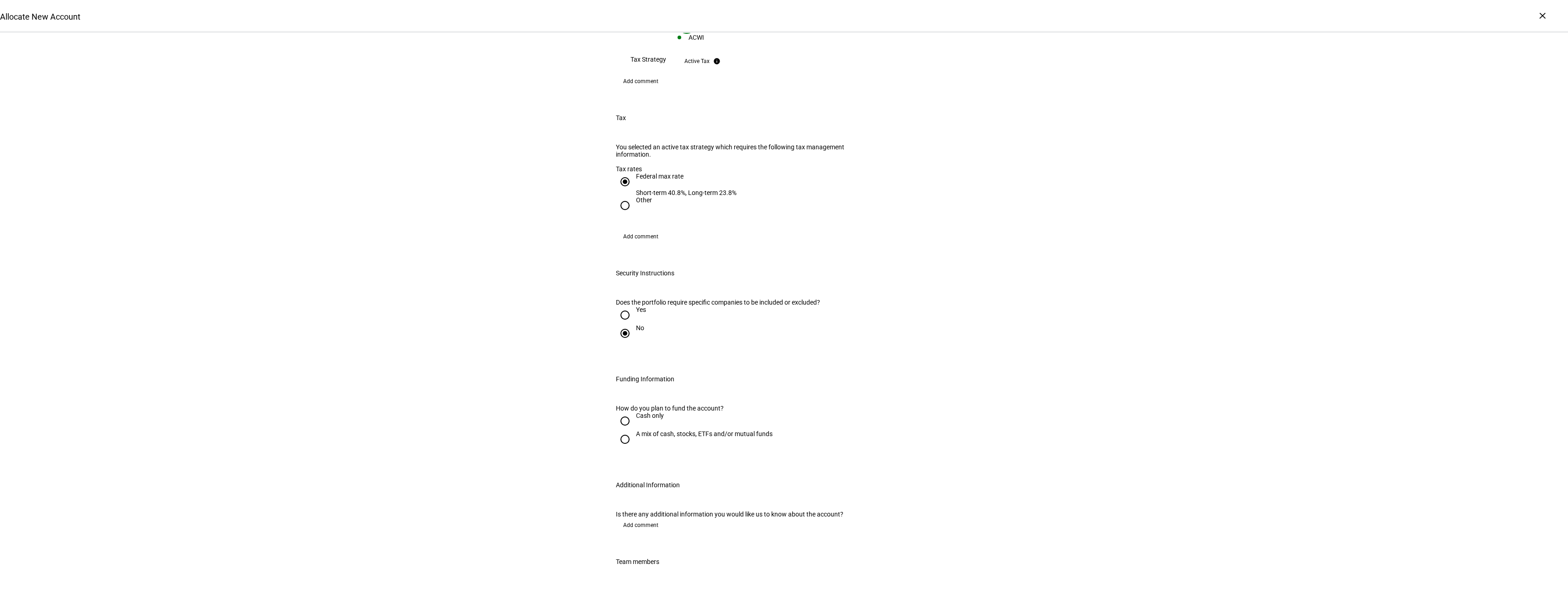
click at [637, 306] on div "Yes" at bounding box center [640, 314] width 10 height 16
click at [634, 306] on input "Yes" at bounding box center [625, 314] width 18 height 18
radio input "true"
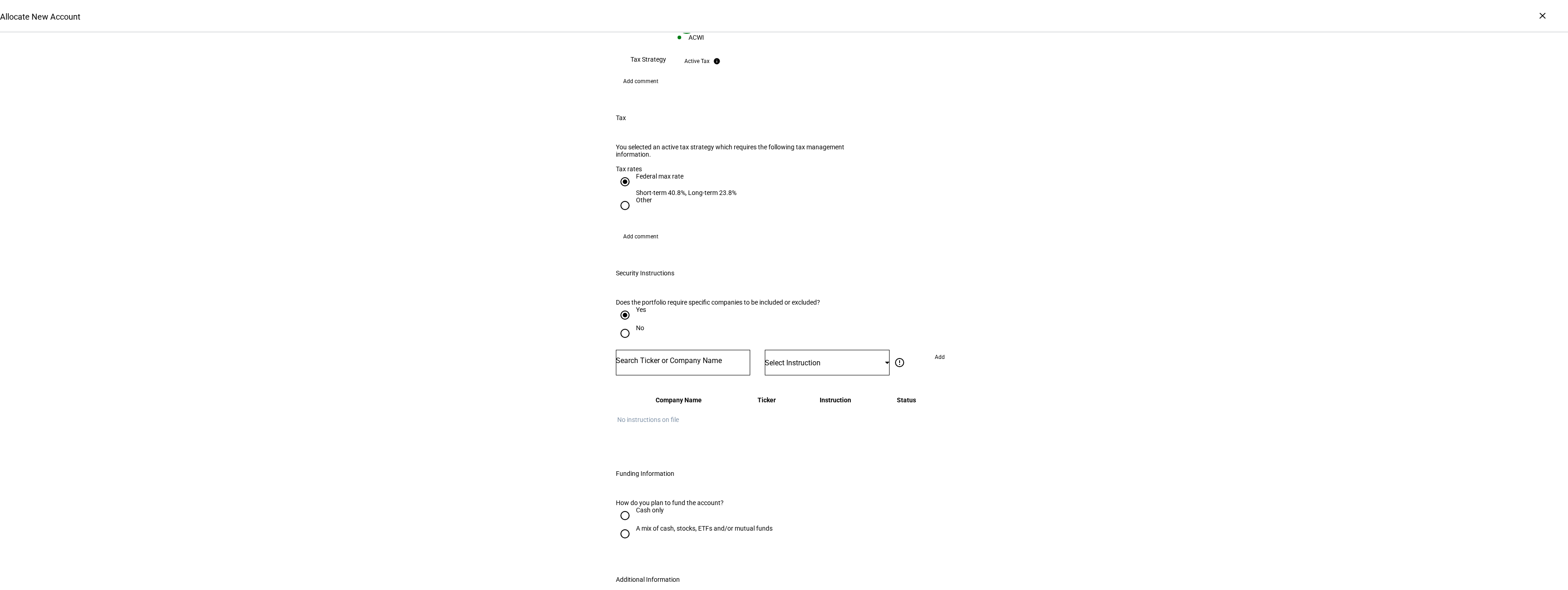
click at [636, 324] on div "No" at bounding box center [640, 327] width 8 height 8
click at [632, 324] on input "No" at bounding box center [625, 333] width 18 height 18
radio input "true"
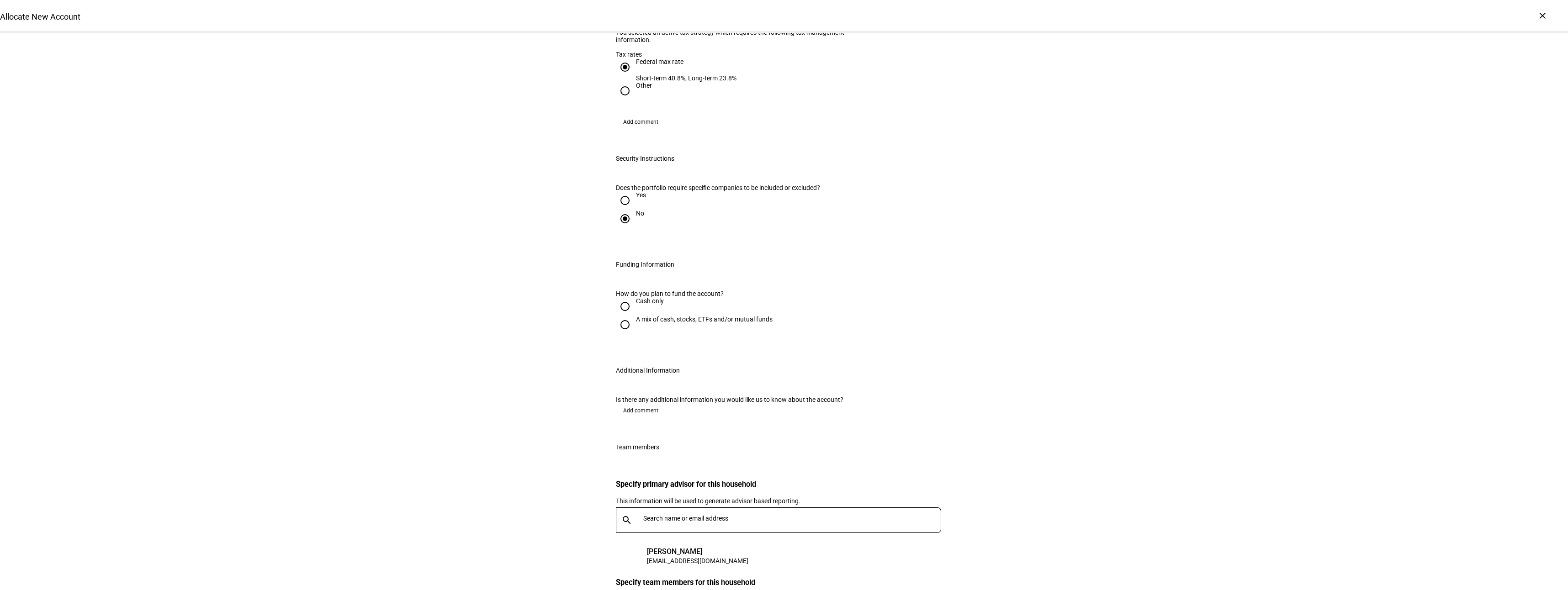
scroll to position [1004, 0]
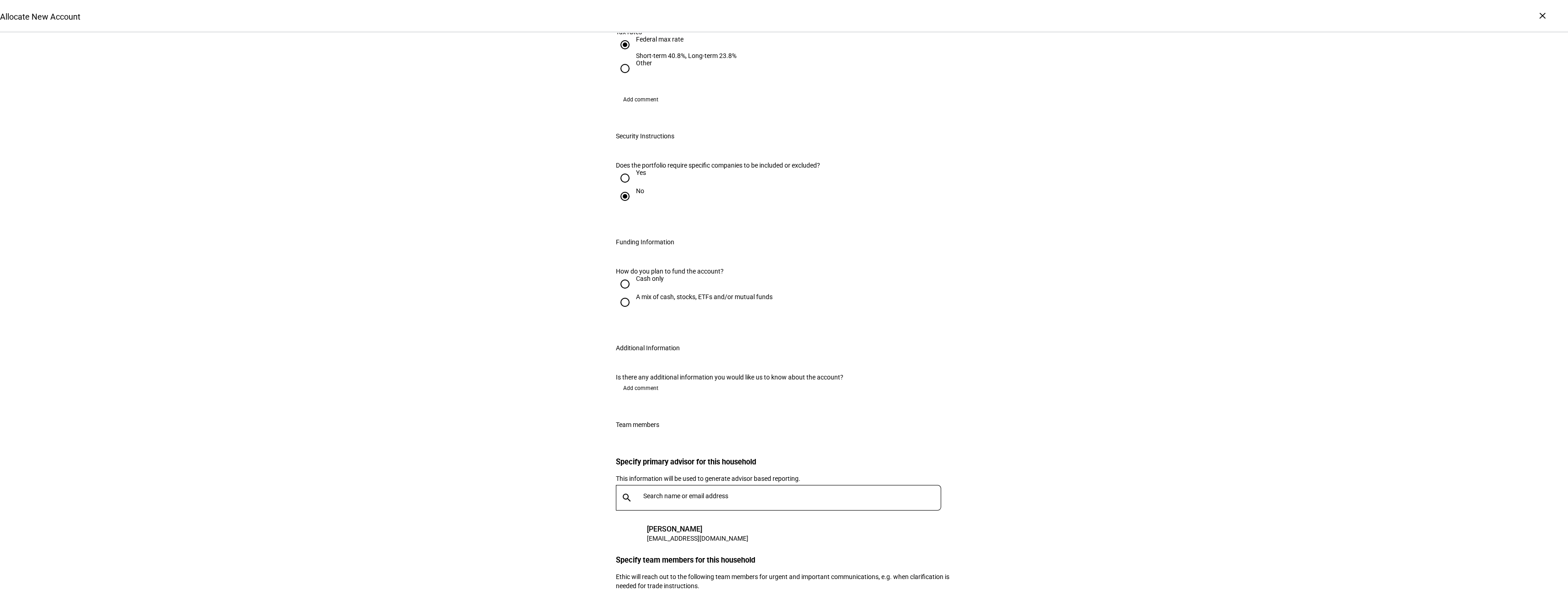
click at [651, 396] on span "Add comment" at bounding box center [641, 387] width 35 height 14
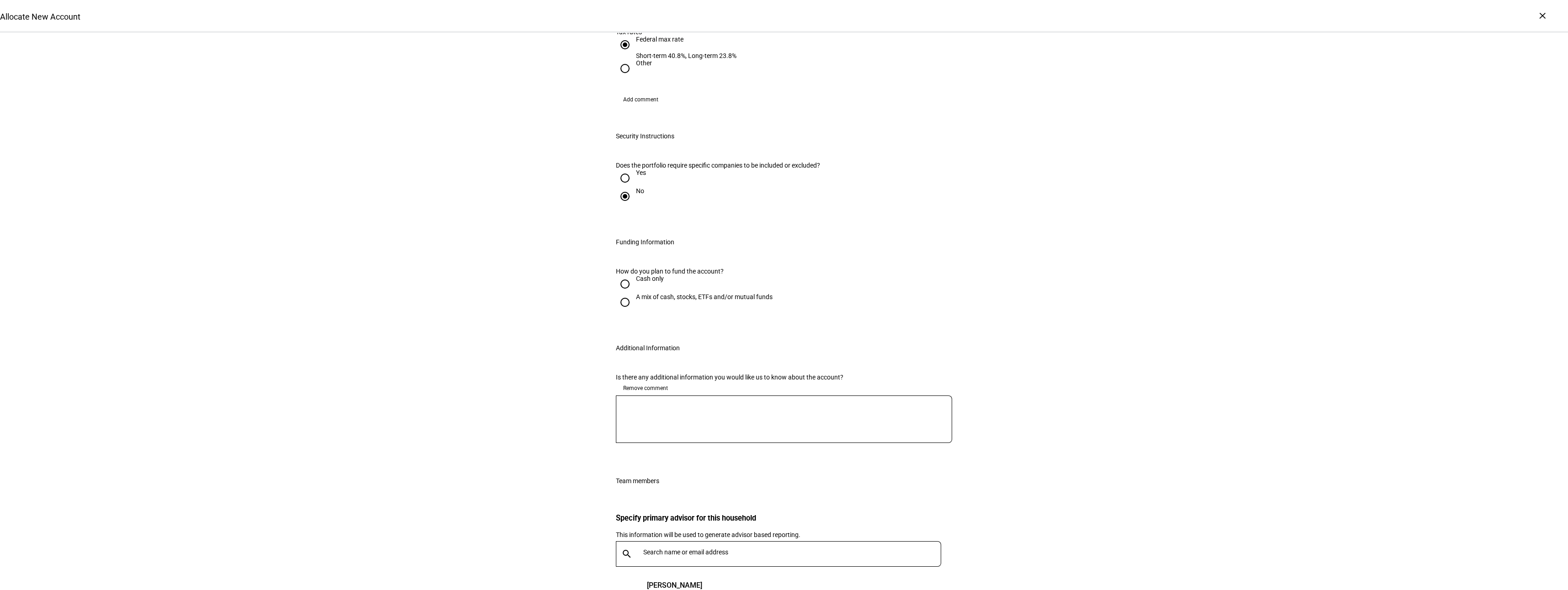
click at [756, 435] on textarea at bounding box center [784, 419] width 337 height 33
type textarea "T"
type textarea "Specific companies to be excluded are already part of the custom allocation ass…"
click at [644, 275] on div "Cash only" at bounding box center [649, 278] width 28 height 8
click at [634, 275] on input "Cash only" at bounding box center [625, 284] width 18 height 18
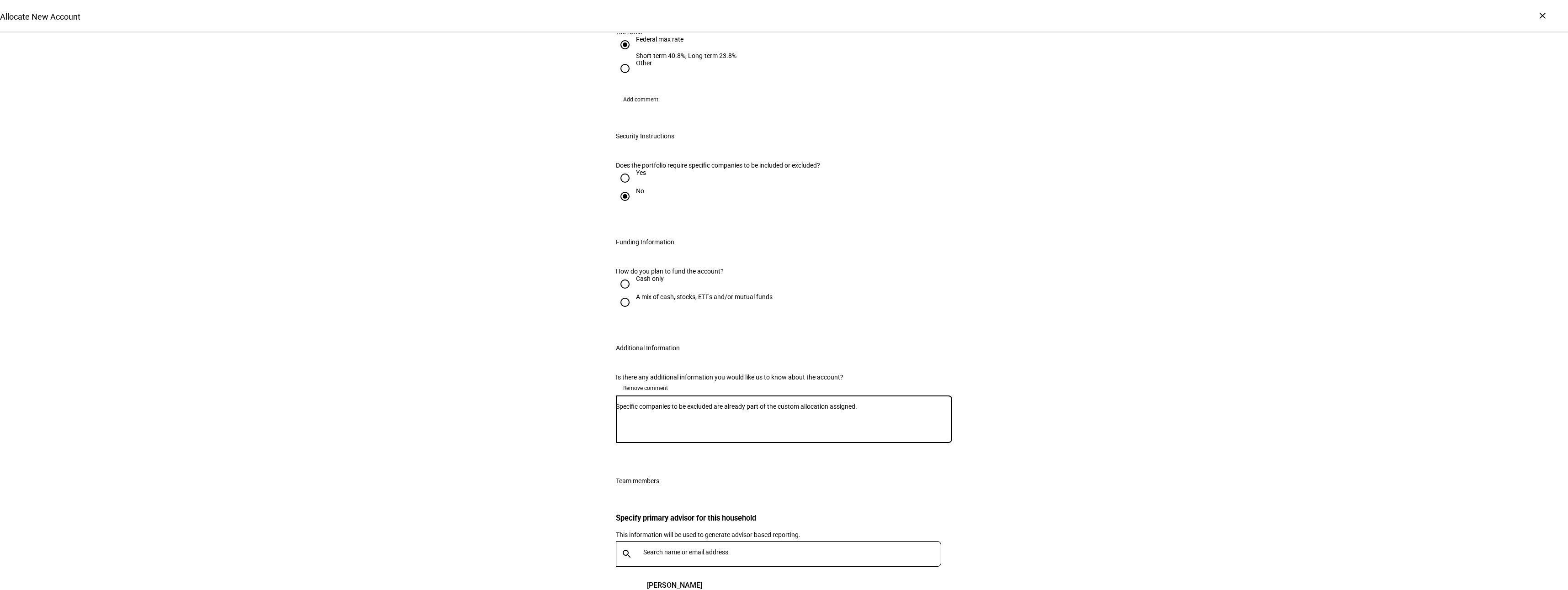
radio input "true"
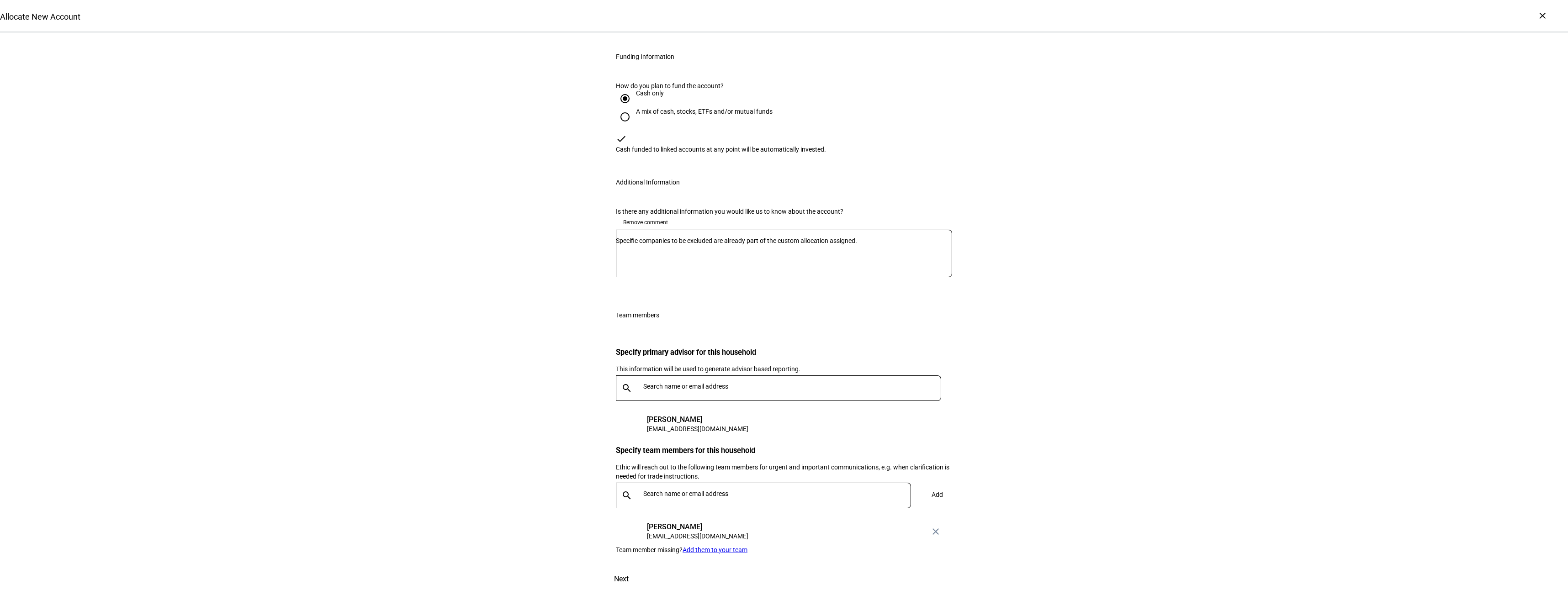
scroll to position [1279, 0]
click at [629, 439] on span "Next" at bounding box center [621, 578] width 14 height 22
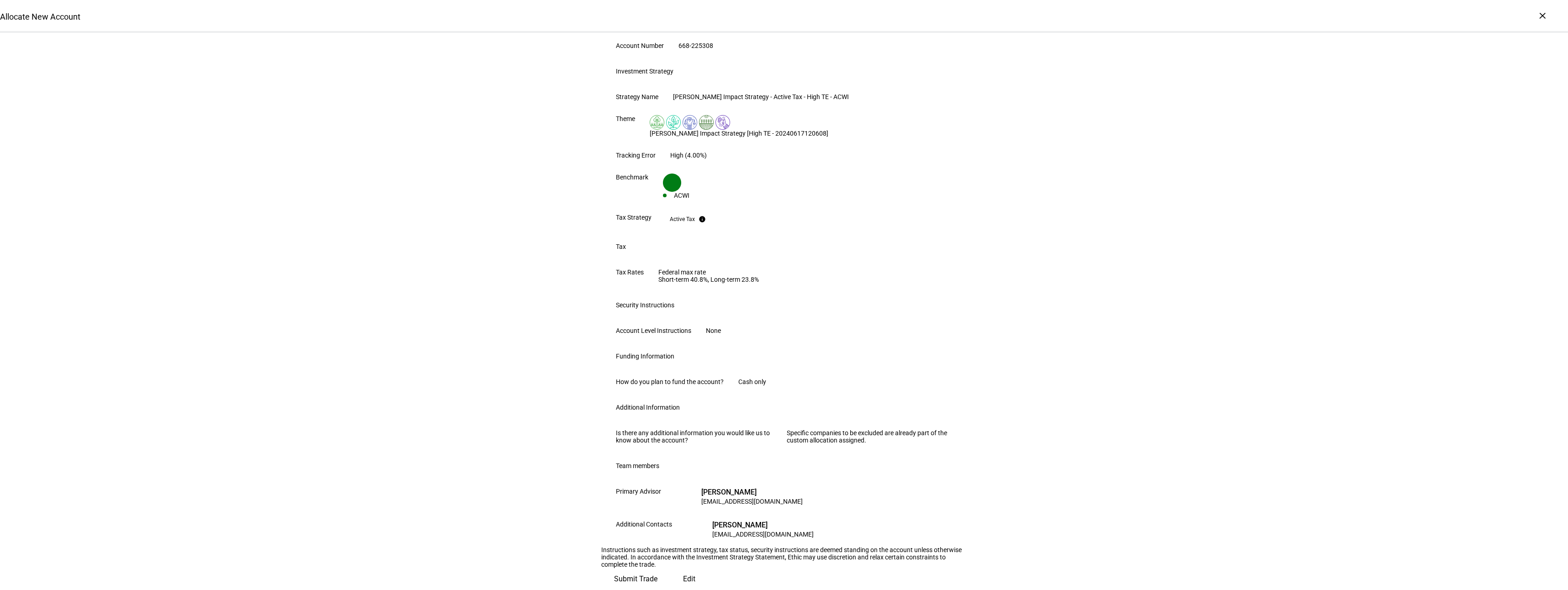
scroll to position [392, 0]
click at [657, 439] on span "Submit Trade" at bounding box center [636, 578] width 44 height 22
